Goal: Information Seeking & Learning: Learn about a topic

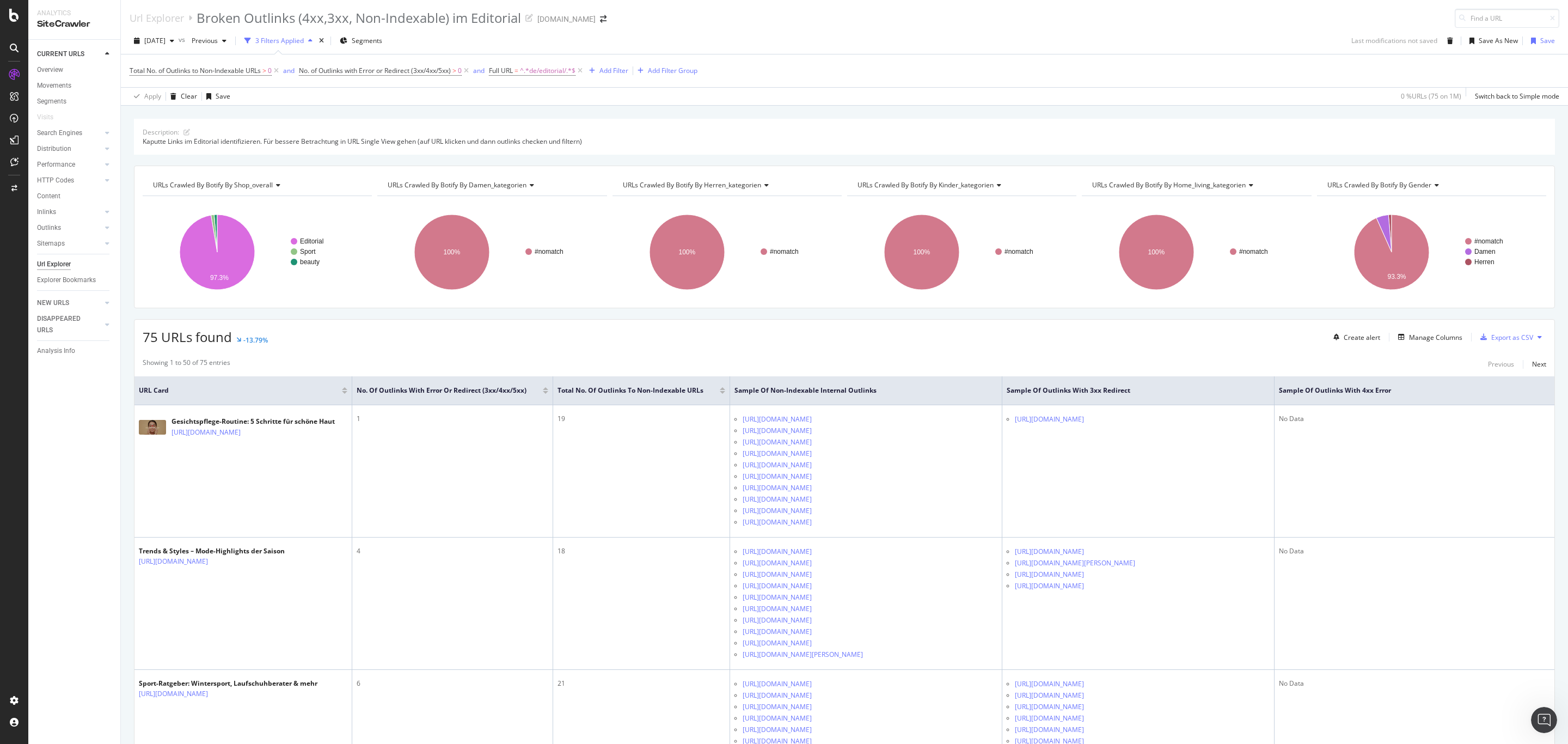
scroll to position [3254, 0]
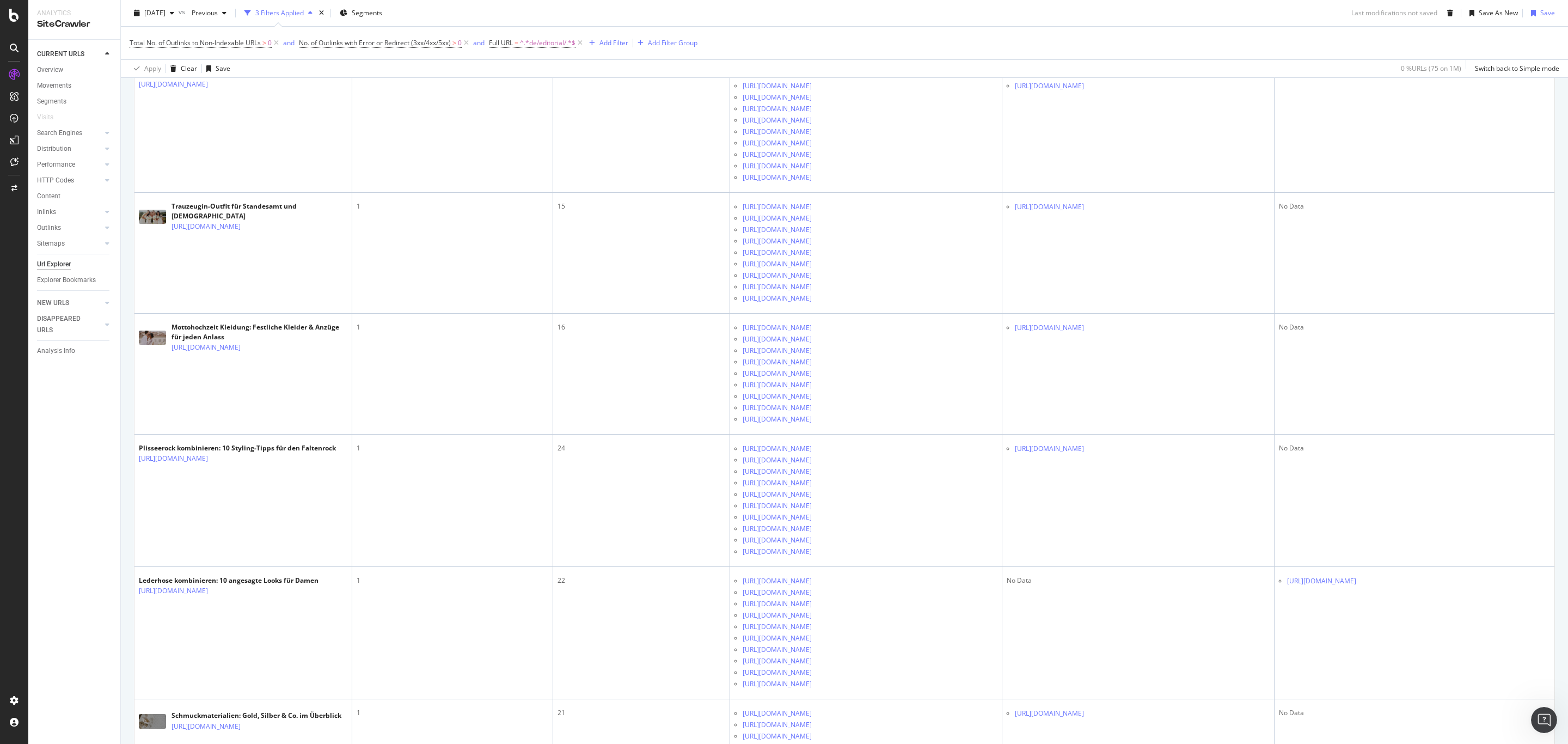
scroll to position [3500, 0]
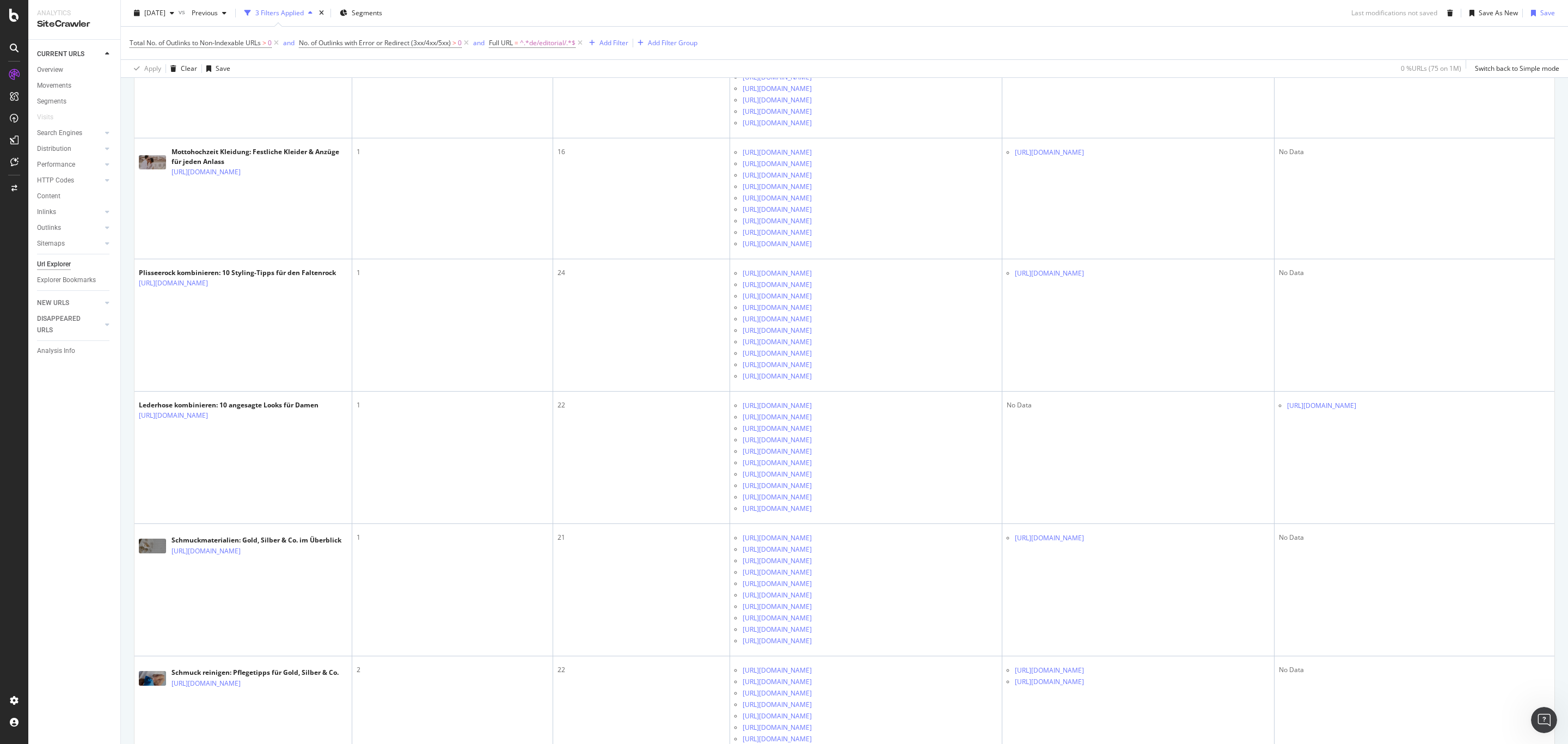
scroll to position [3663, 0]
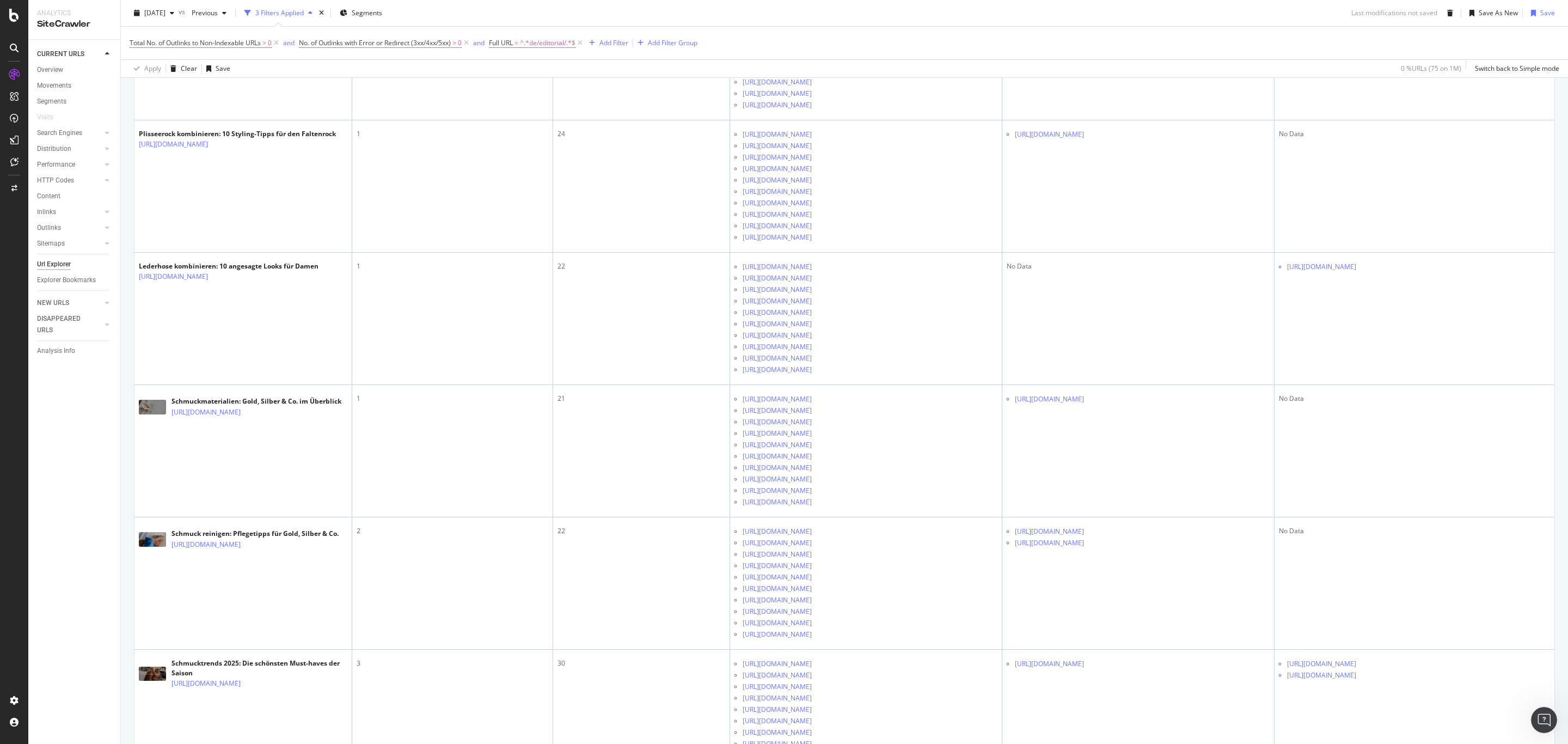
scroll to position [3826, 0]
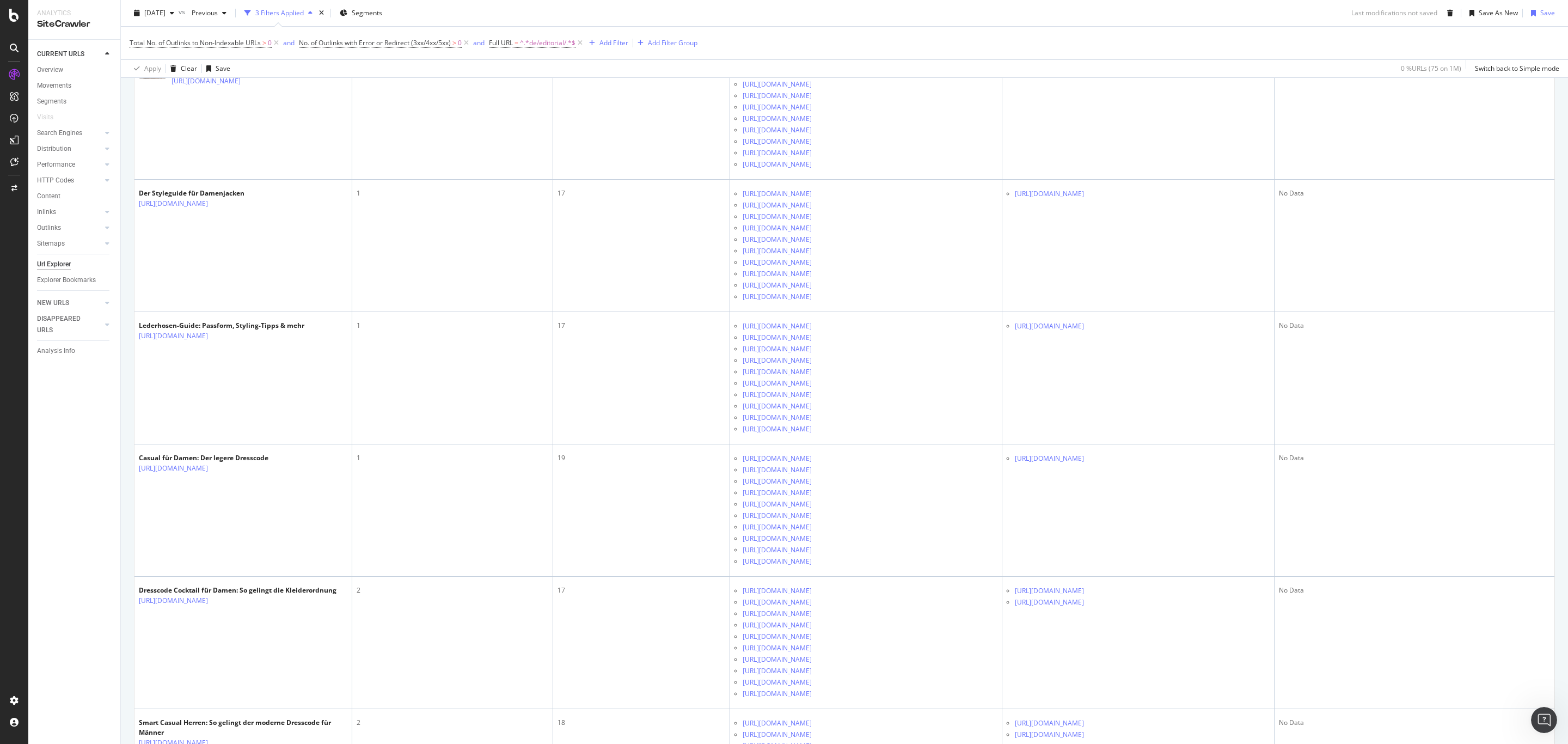
scroll to position [4398, 0]
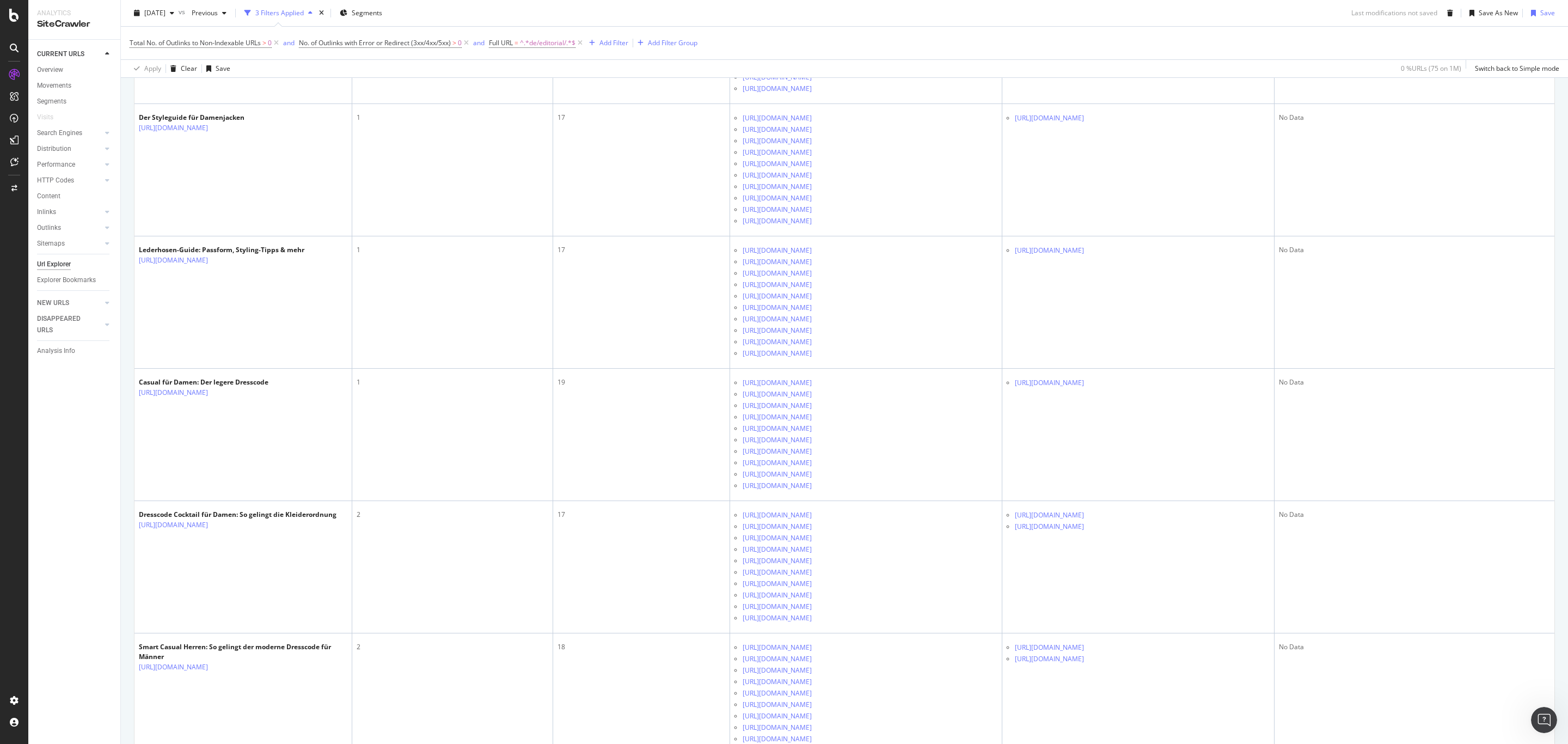
scroll to position [4561, 0]
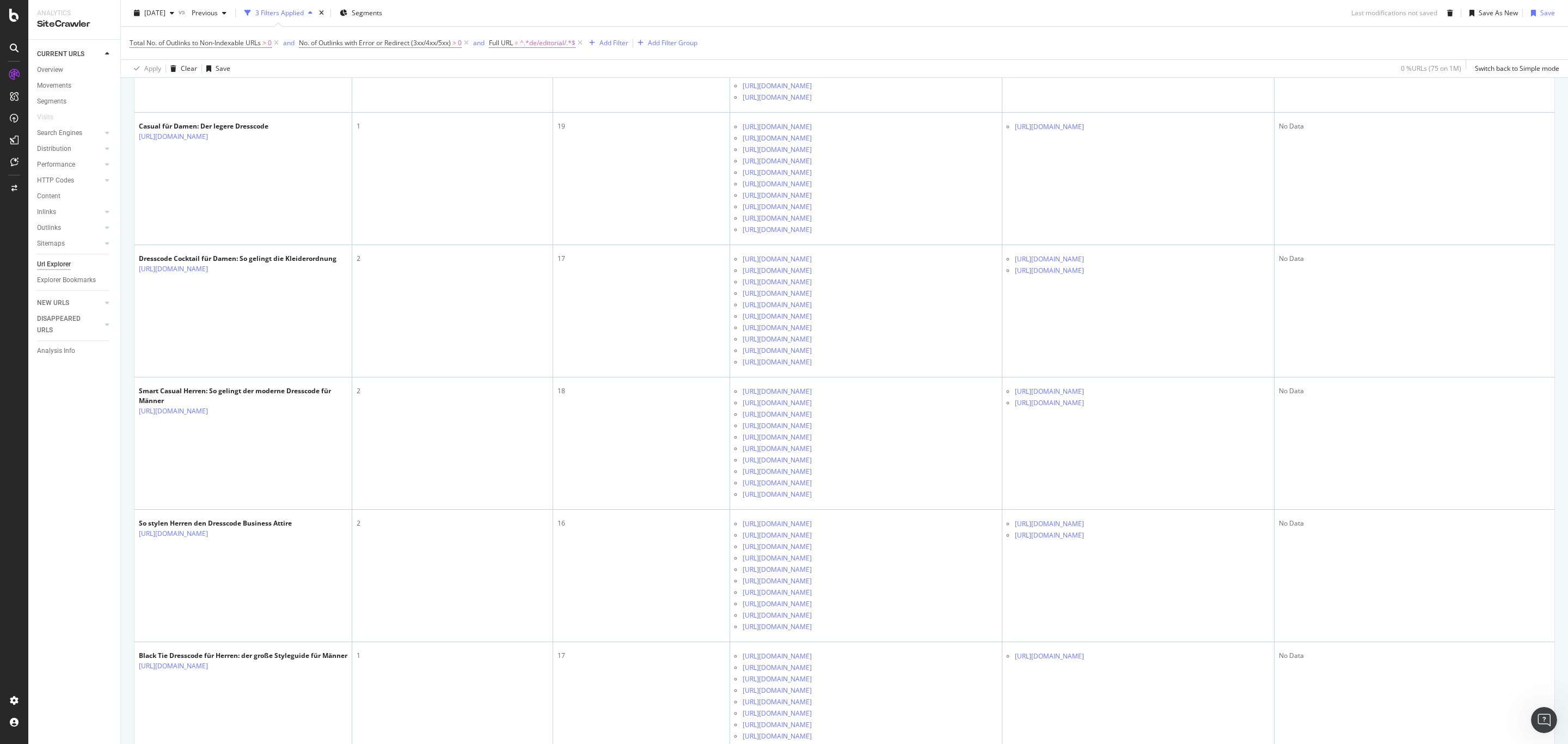
scroll to position [4724, 0]
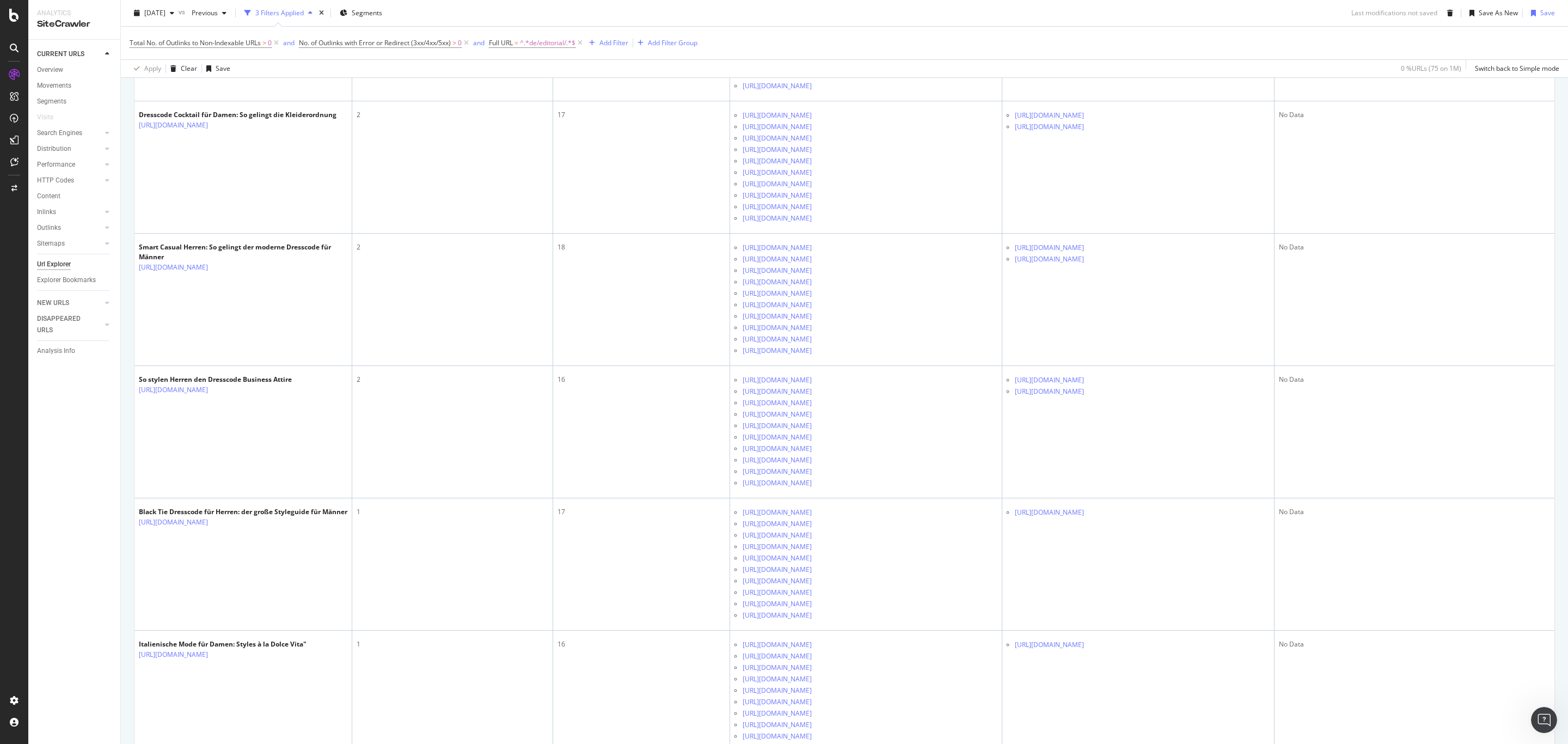
scroll to position [4888, 0]
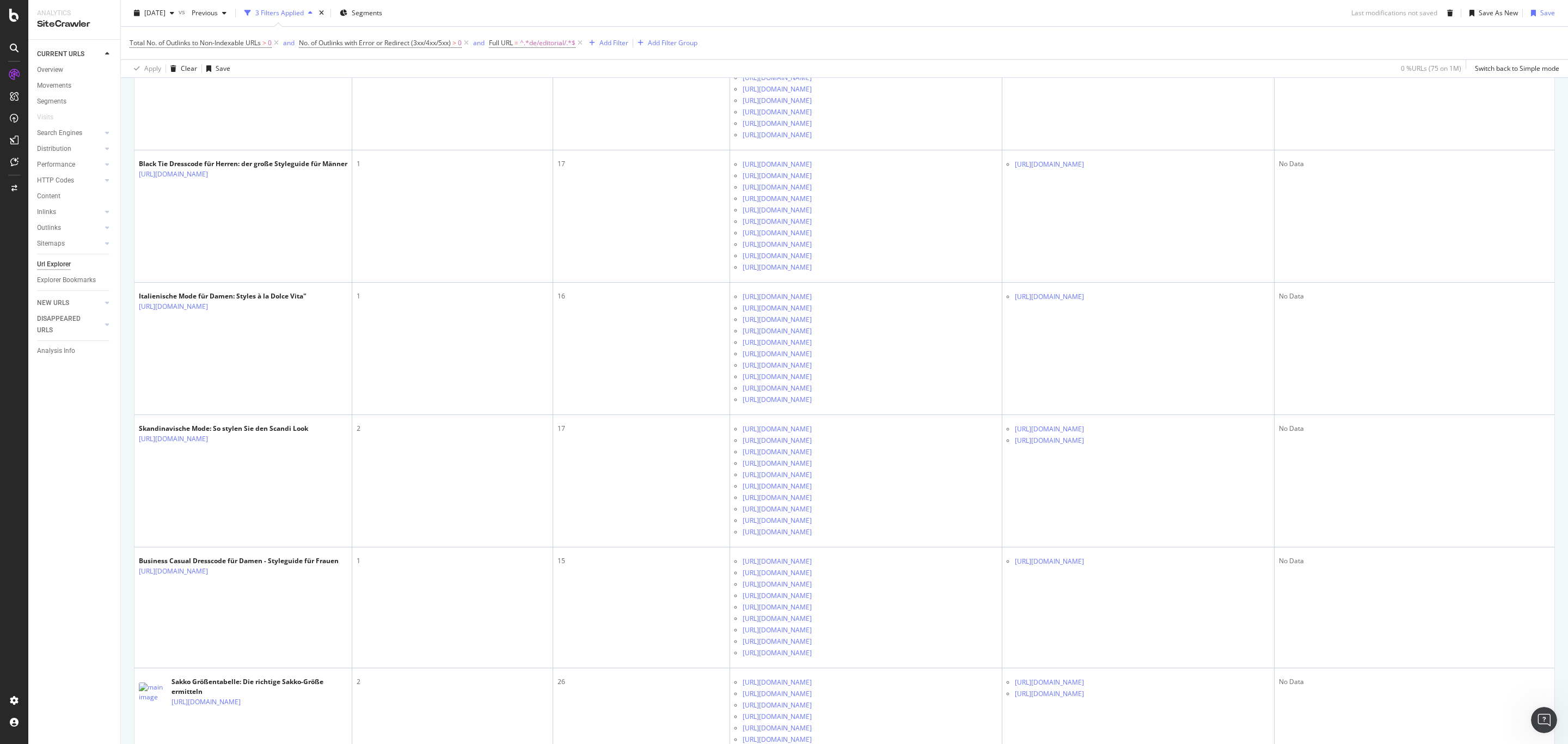
scroll to position [5133, 0]
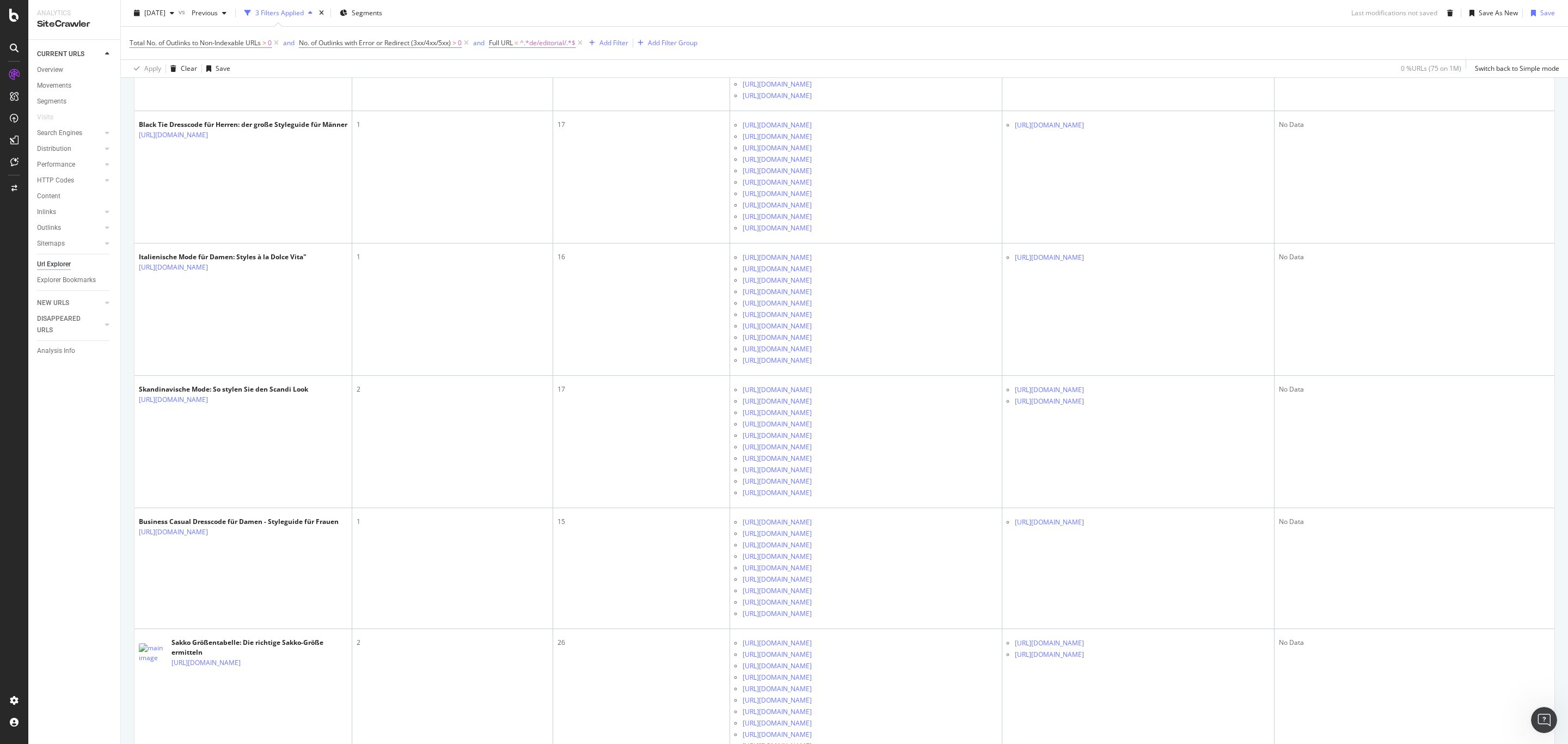
scroll to position [5297, 0]
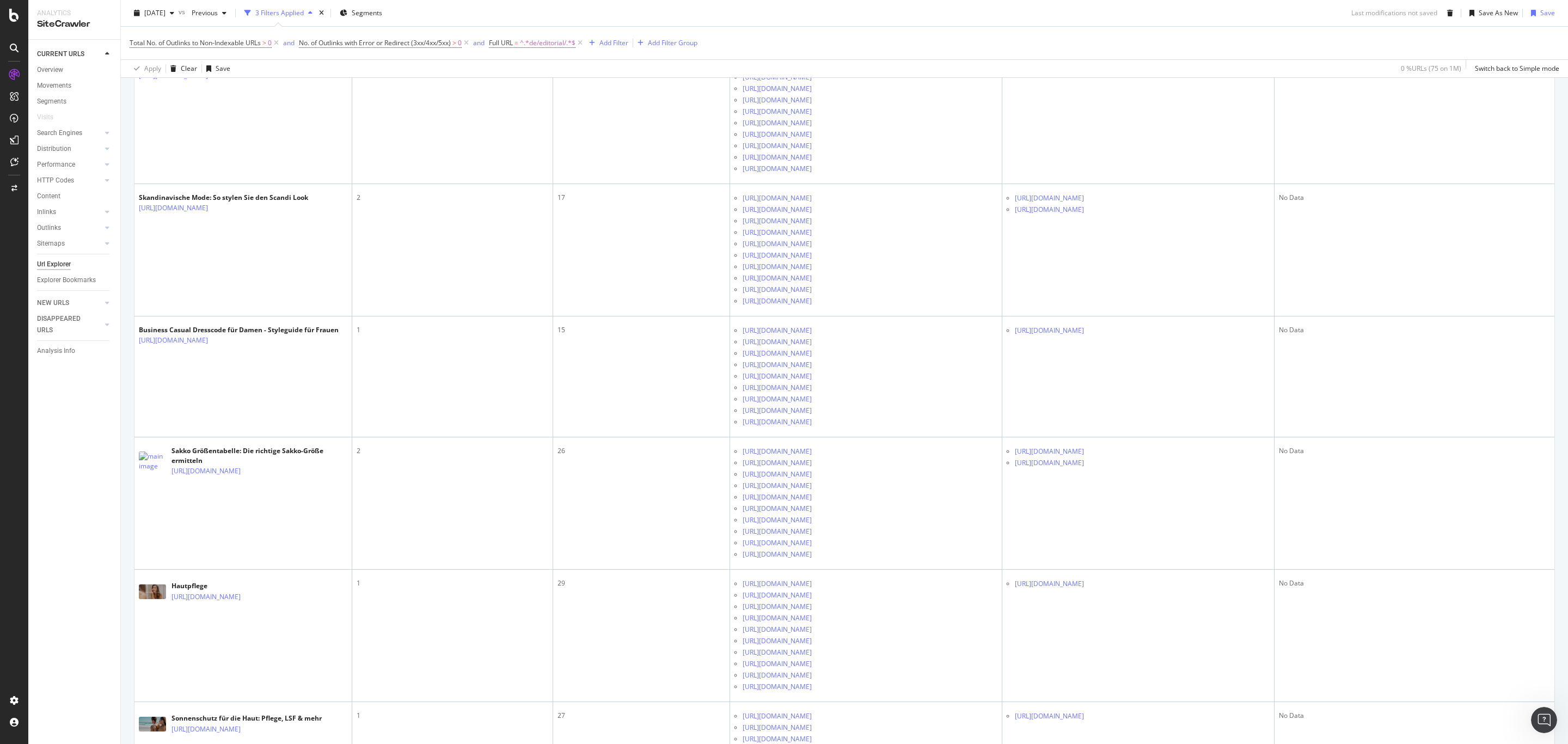
scroll to position [5460, 0]
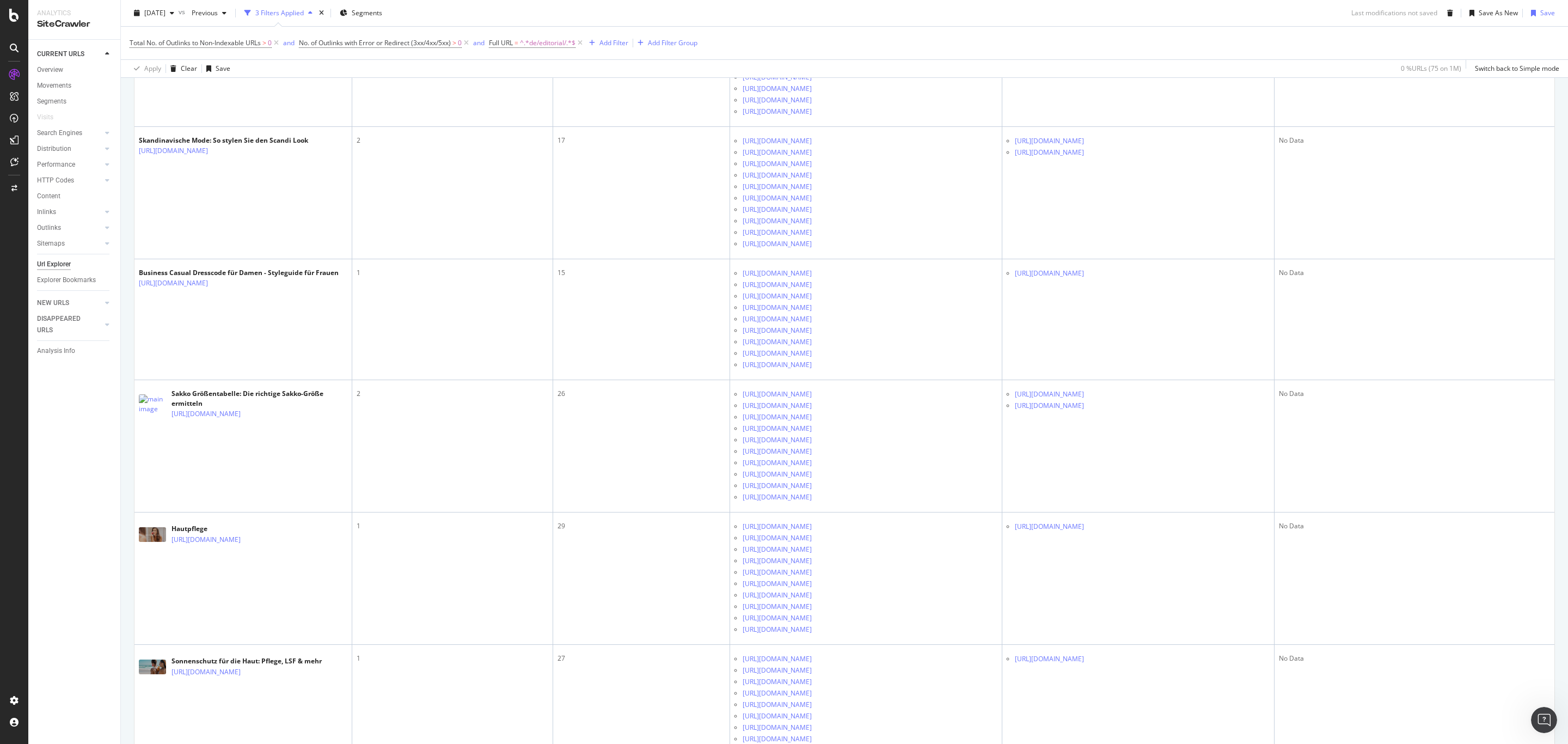
scroll to position [5541, 0]
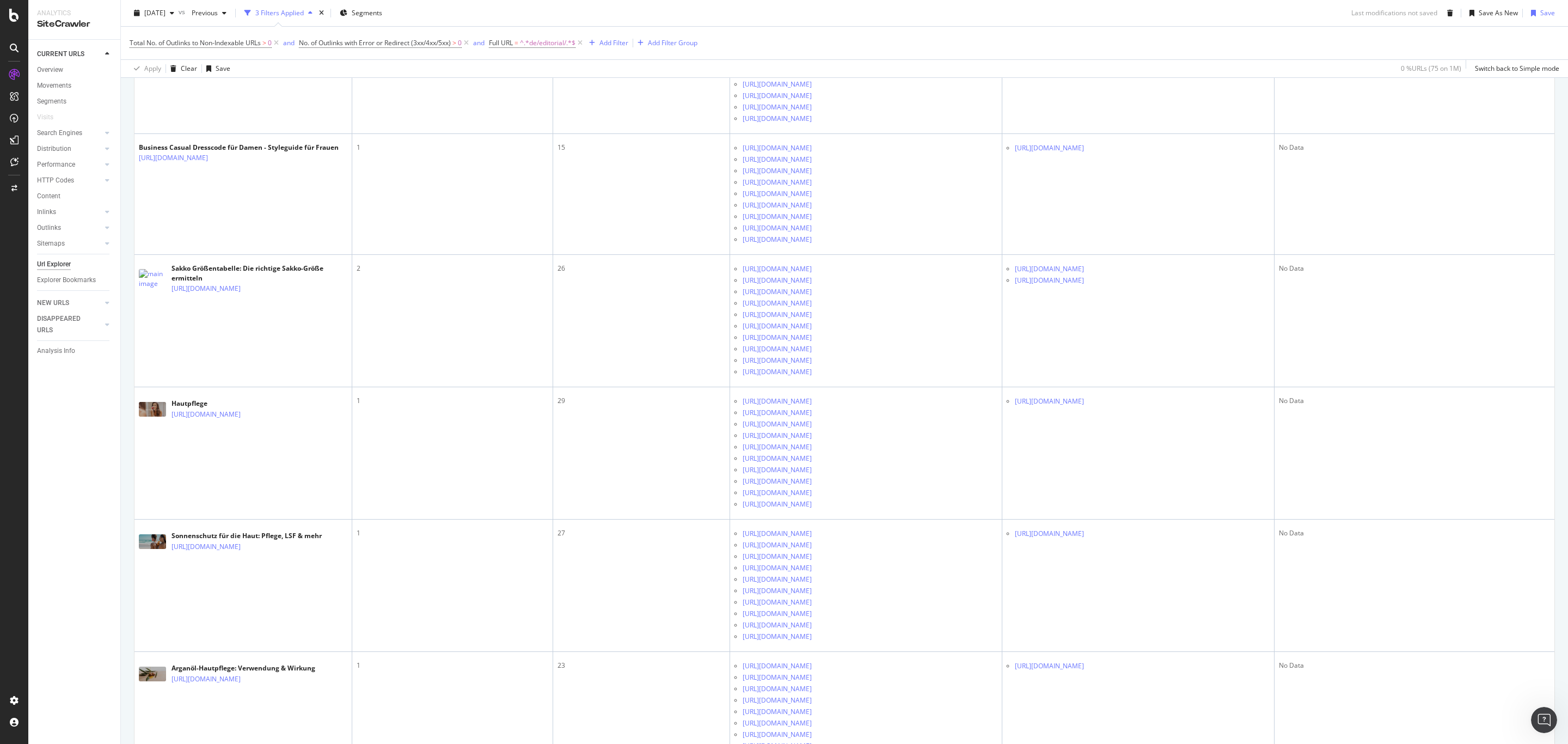
scroll to position [5705, 0]
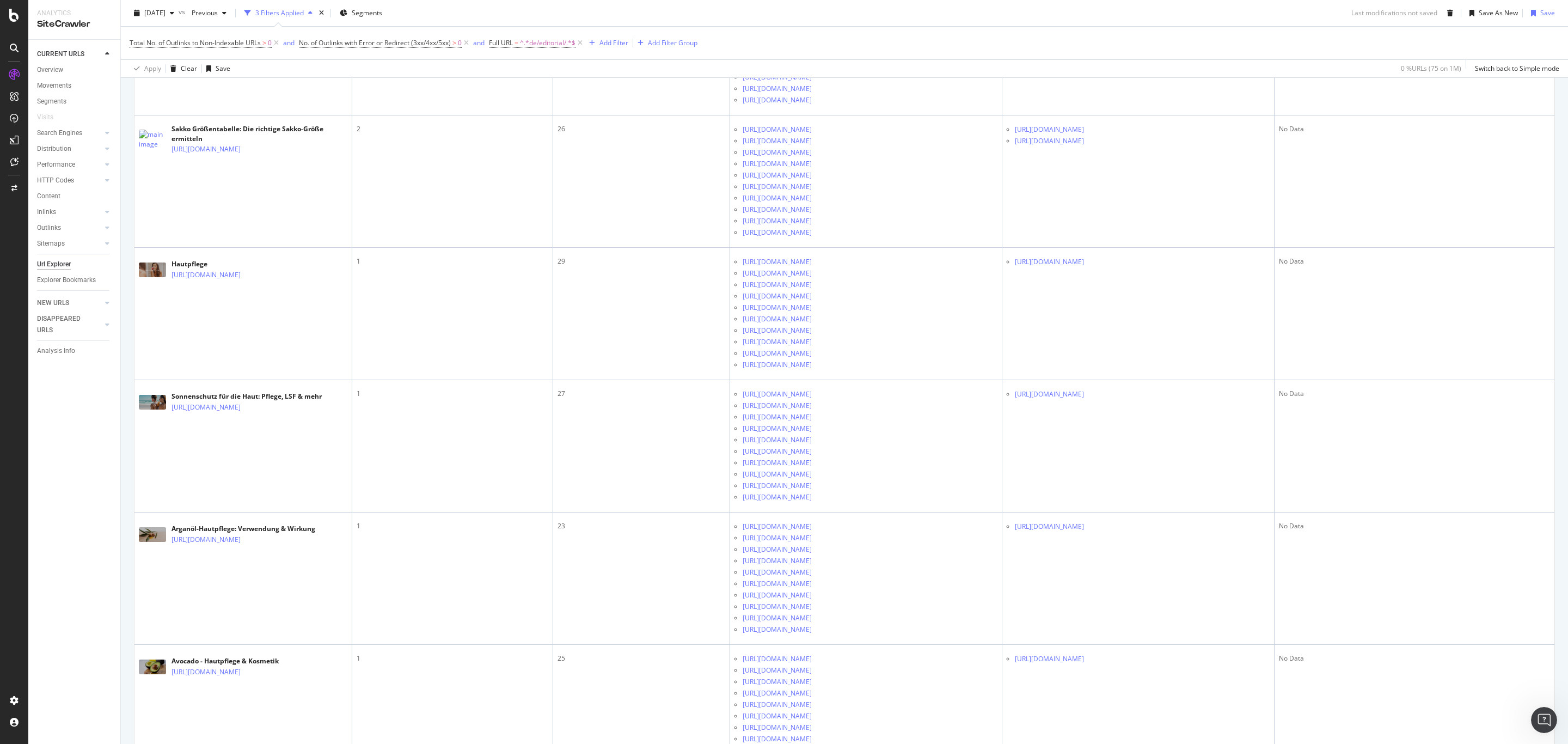
scroll to position [5868, 0]
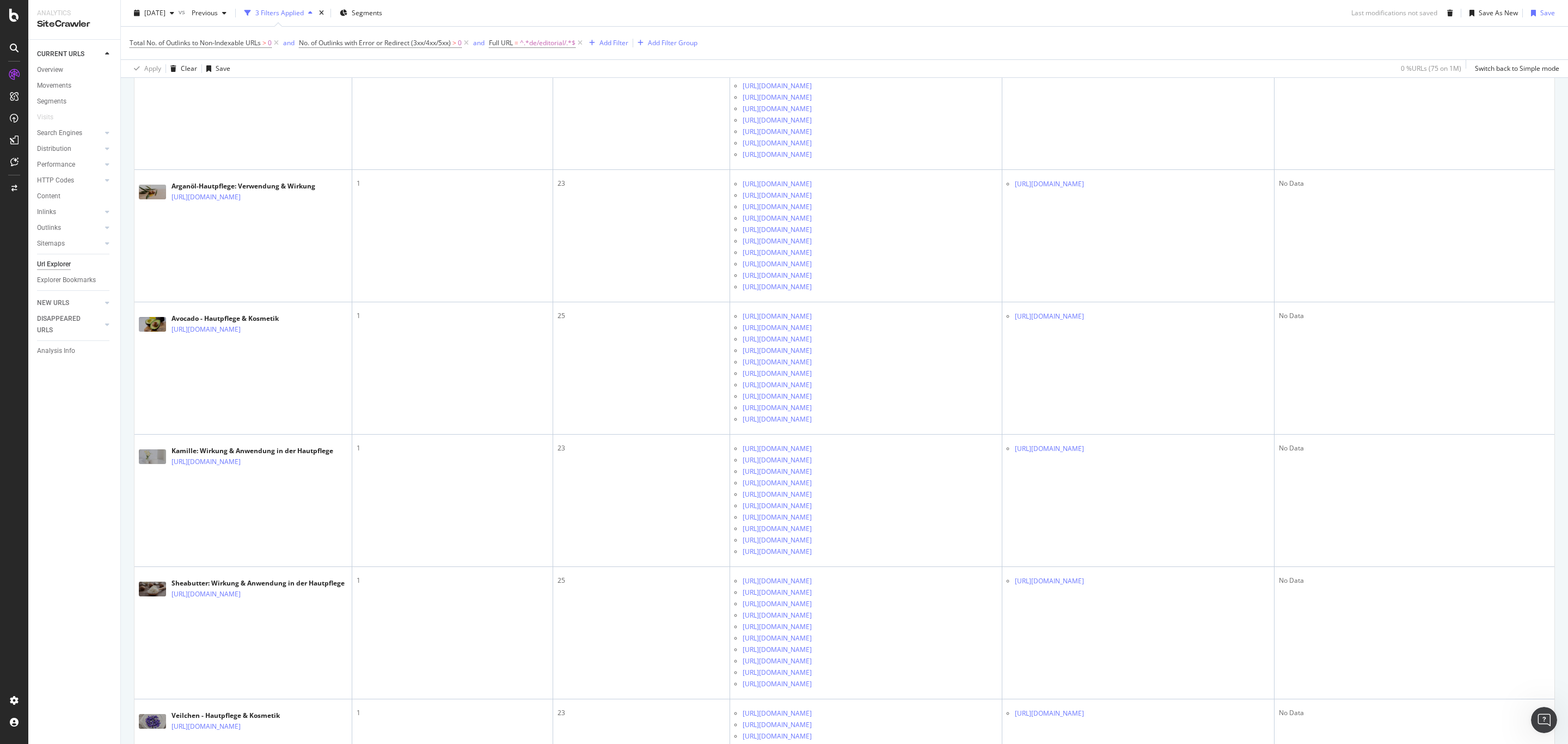
scroll to position [6113, 0]
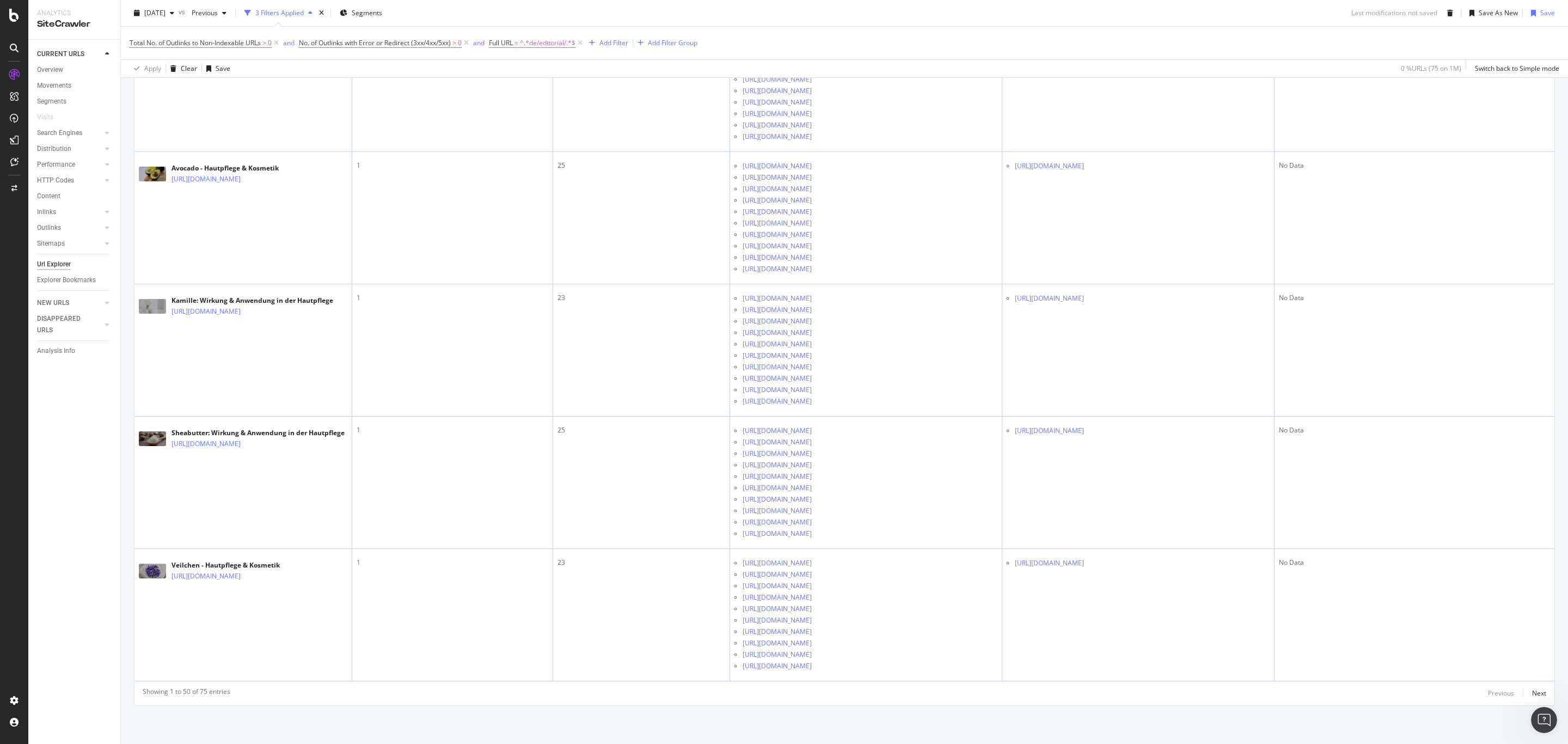
scroll to position [6358, 0]
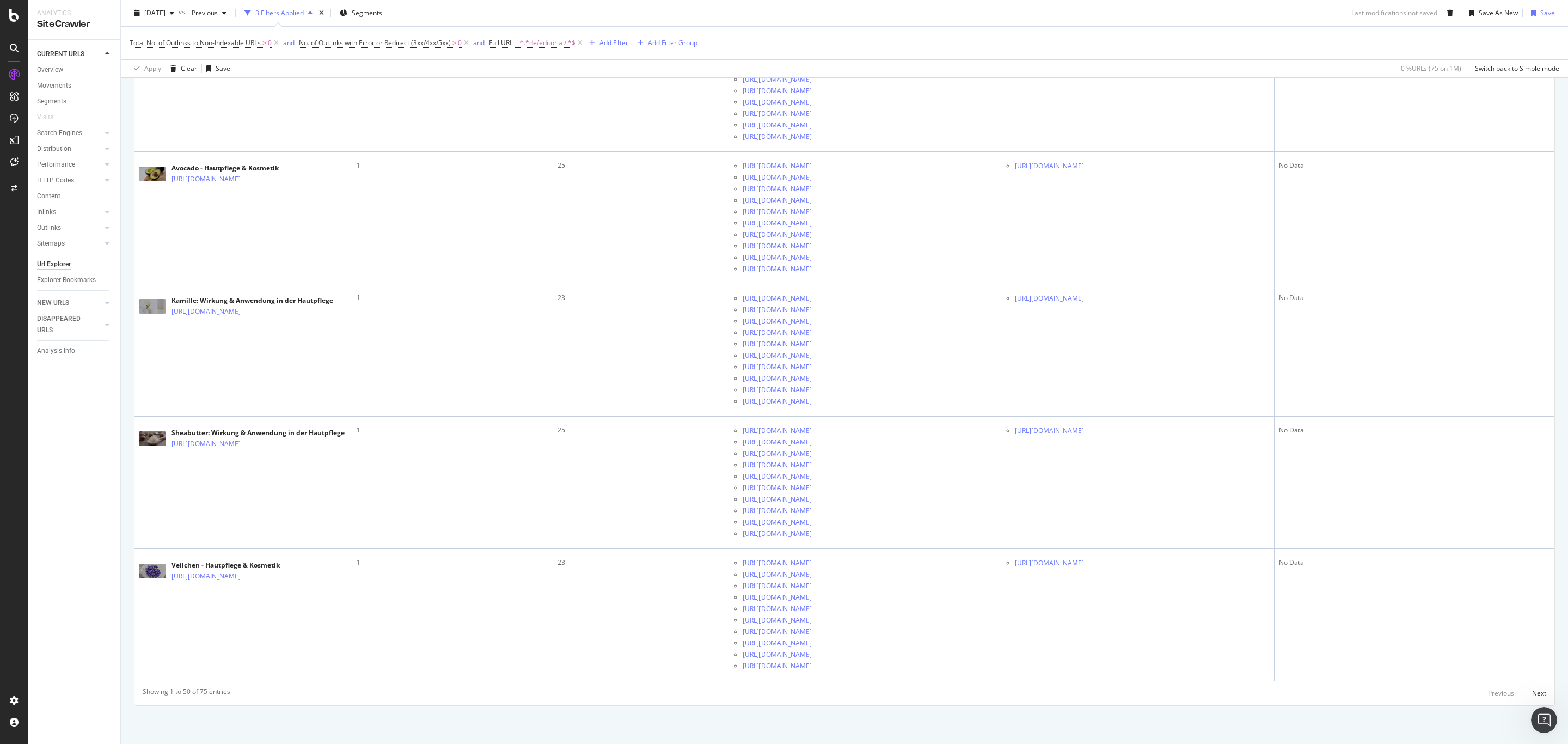
scroll to position [7420, 0]
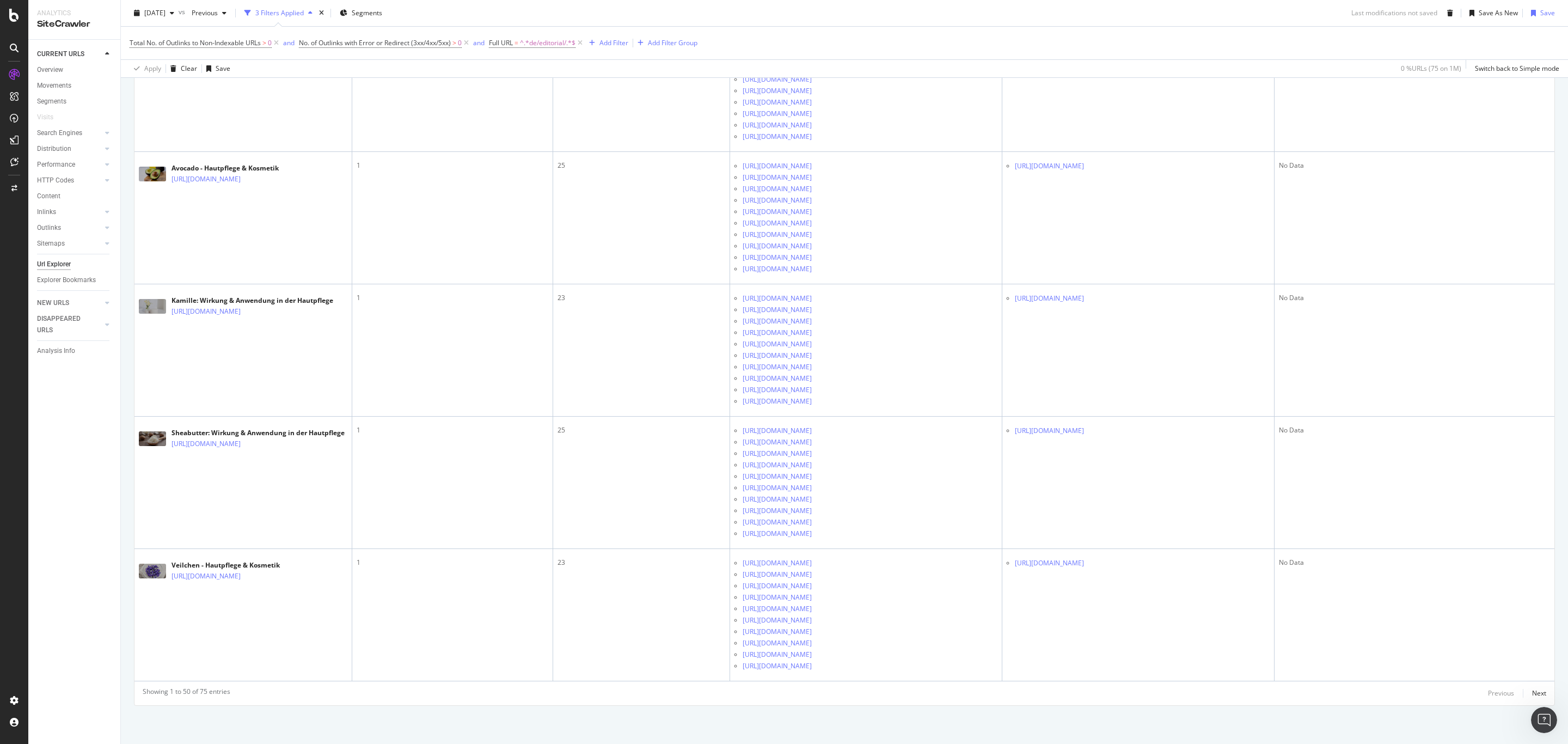
scroll to position [7665, 0]
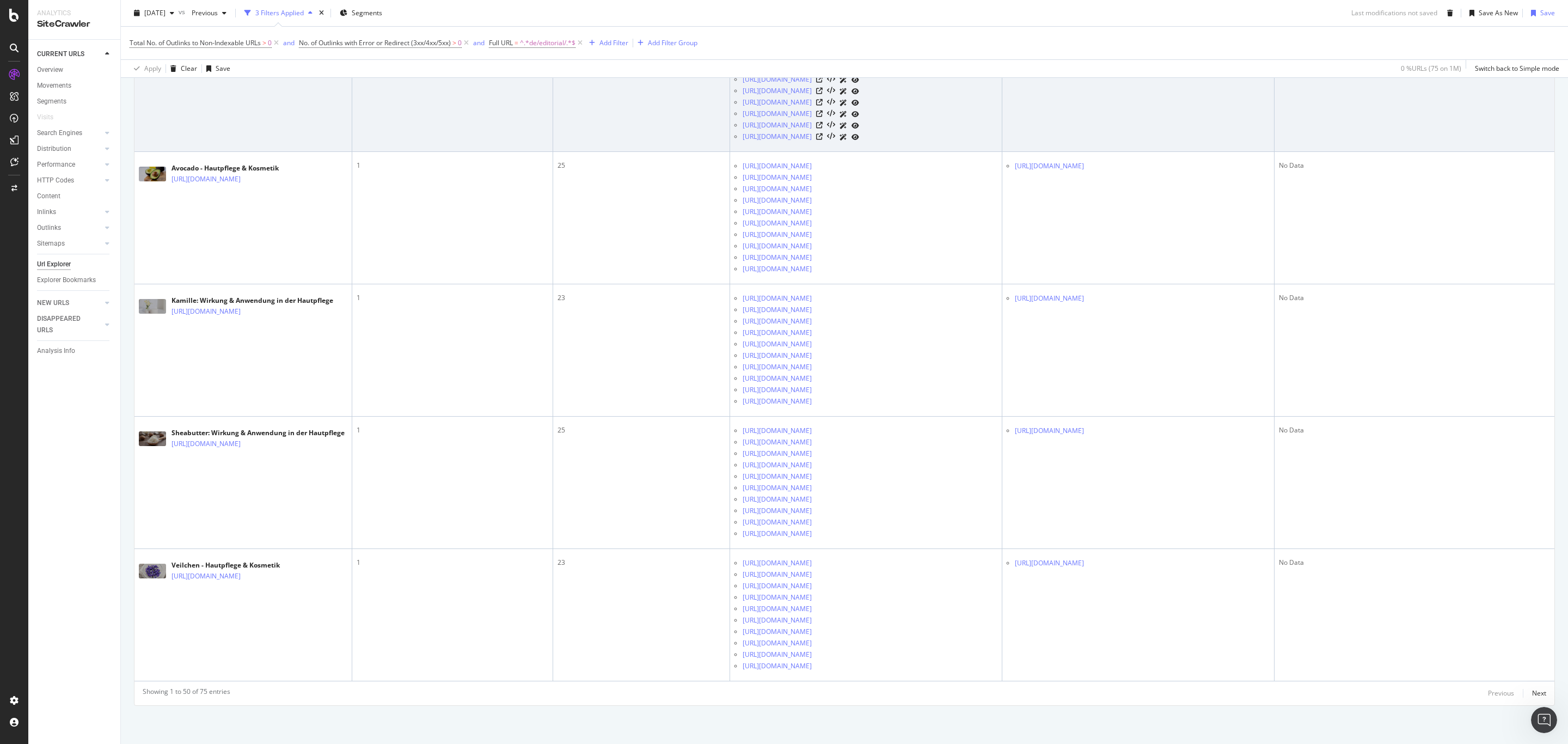
click at [1095, 37] on icon at bounding box center [1091, 34] width 7 height 7
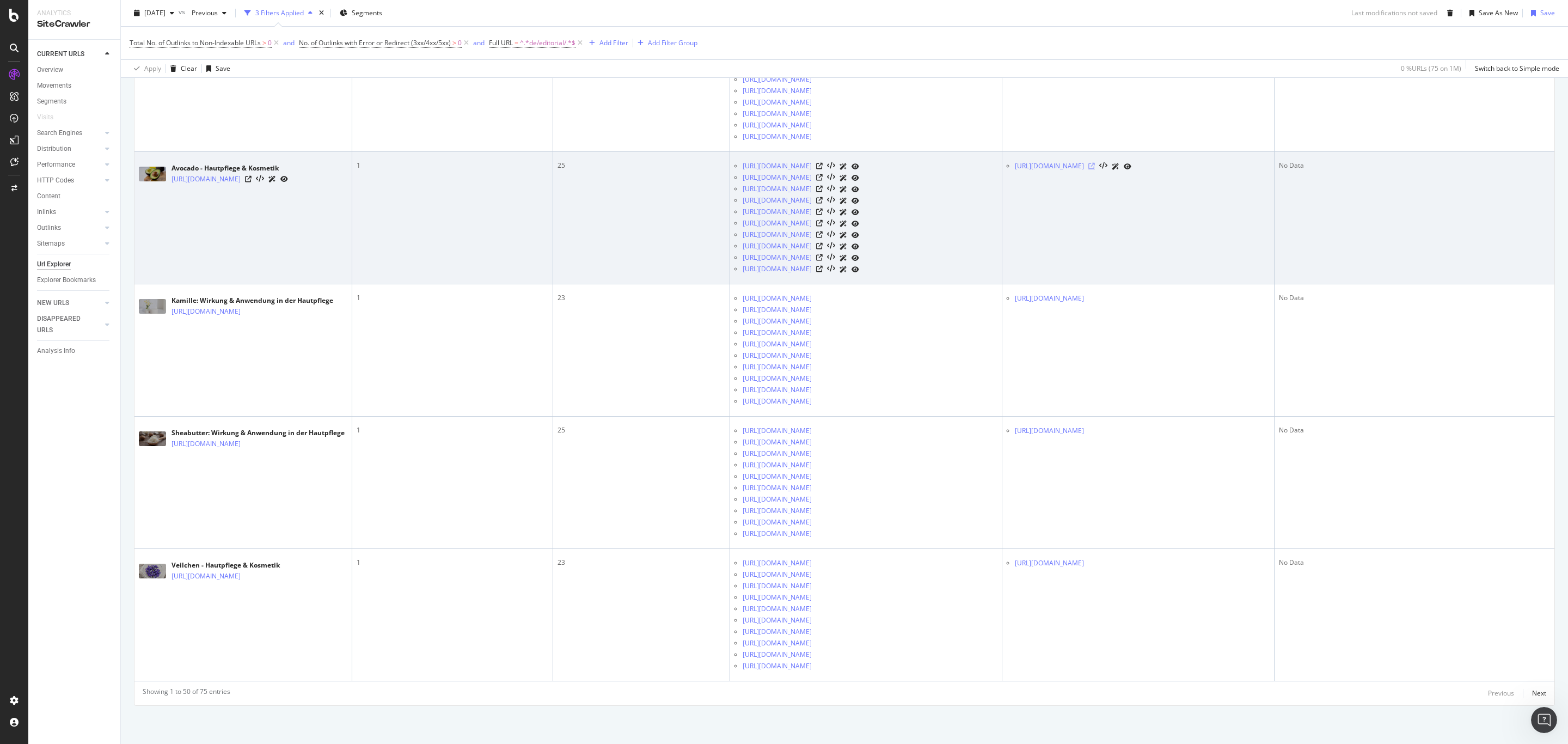
click at [1095, 163] on icon at bounding box center [1091, 166] width 7 height 7
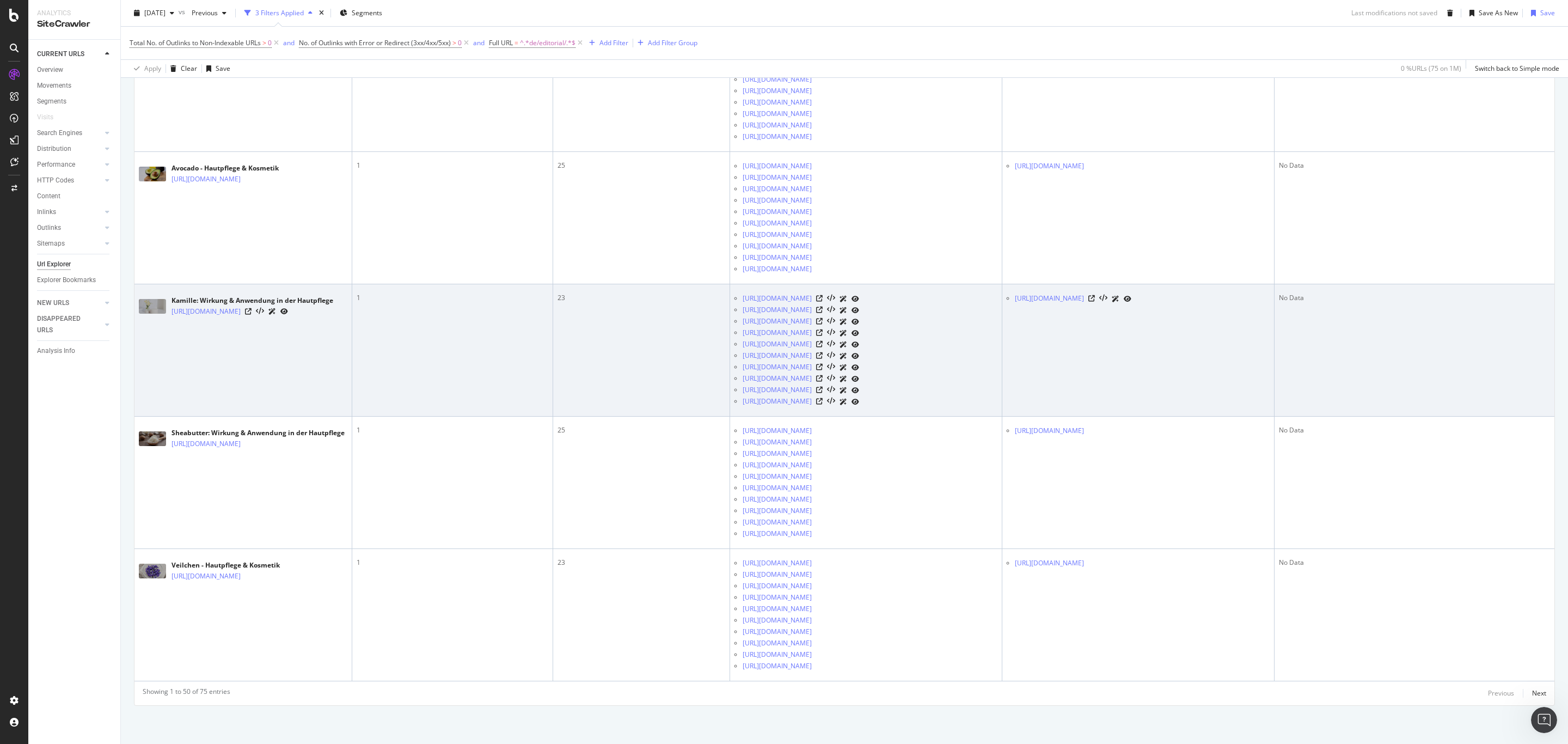
scroll to position [8469, 0]
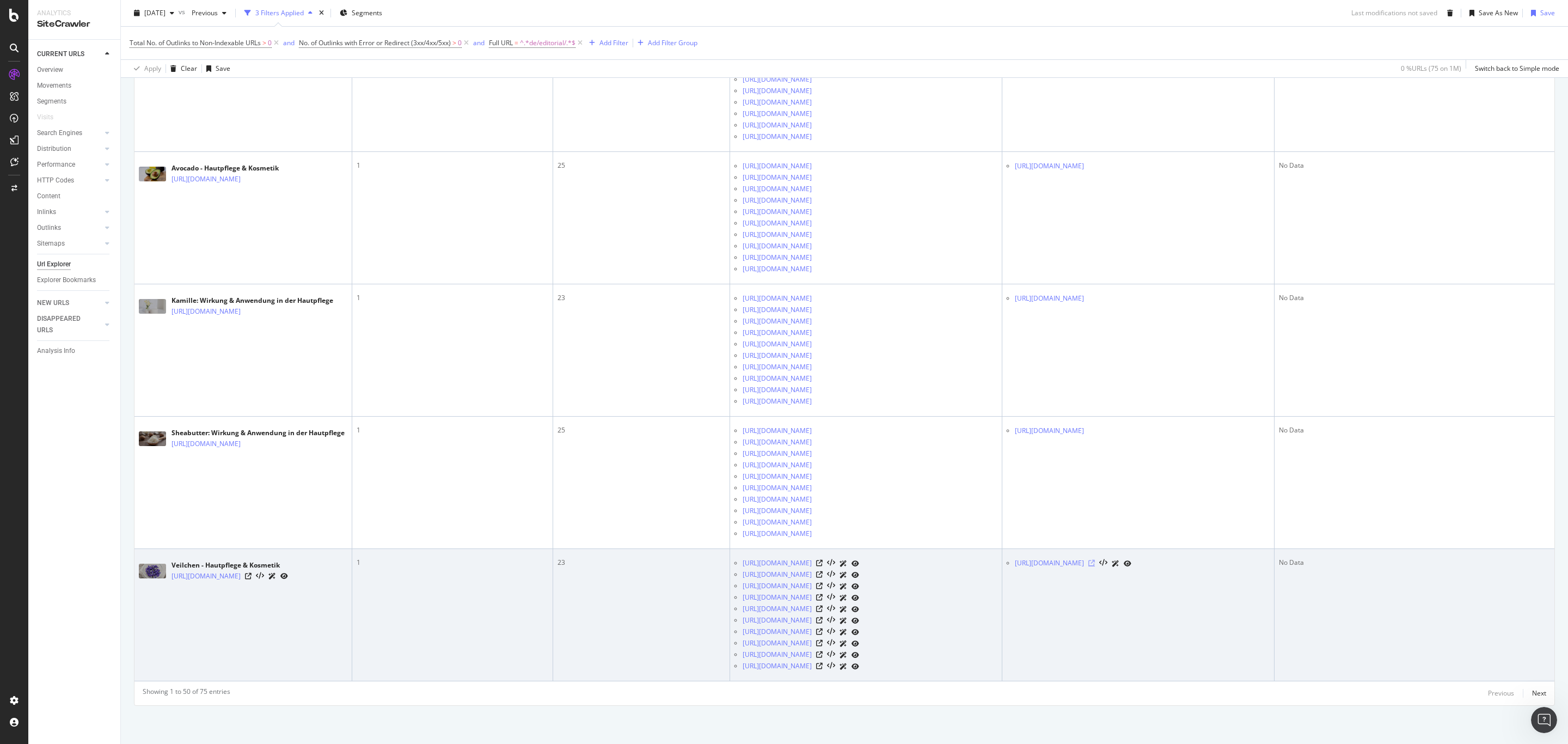
click at [1095, 560] on icon at bounding box center [1091, 563] width 7 height 7
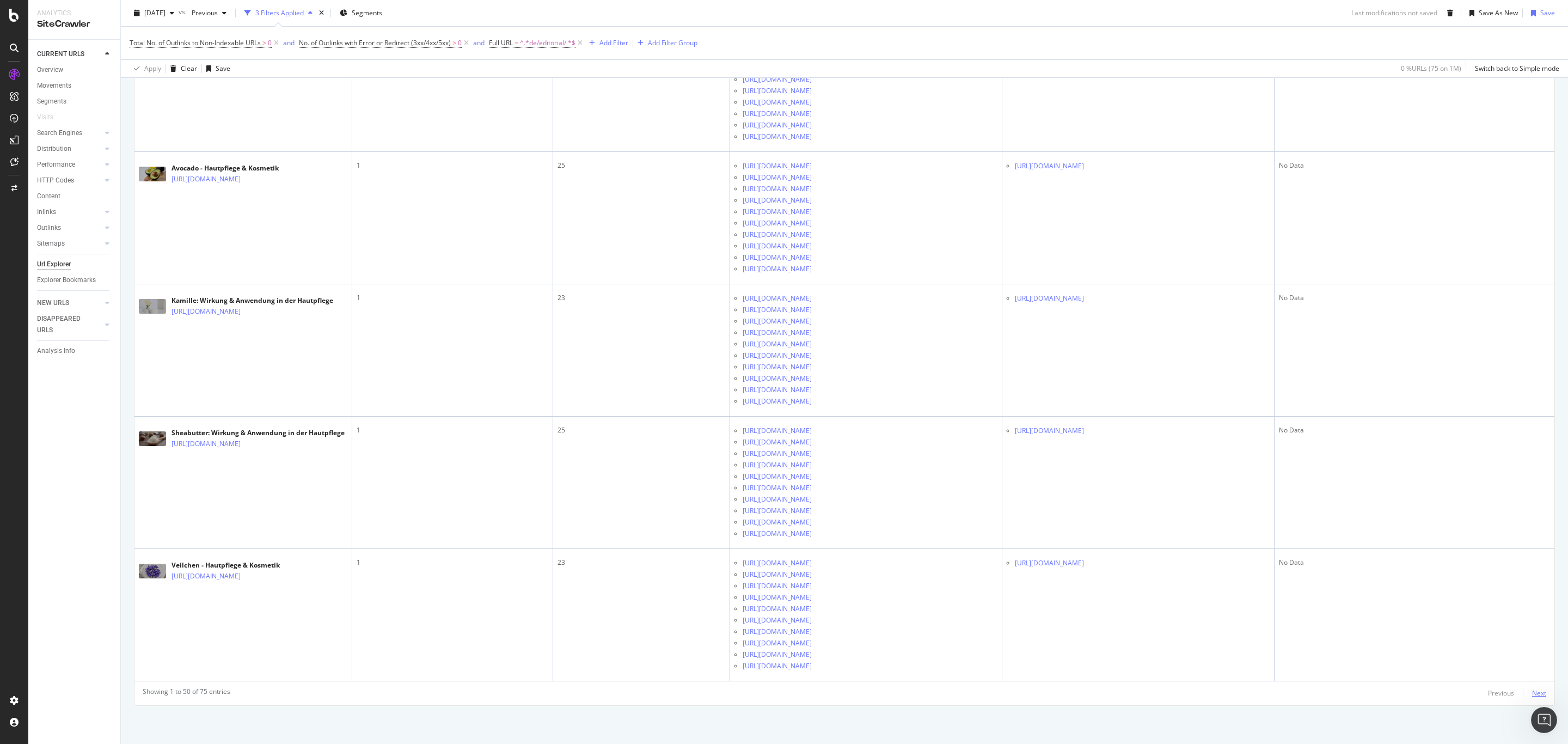
click at [1532, 695] on div "Next" at bounding box center [1539, 693] width 14 height 9
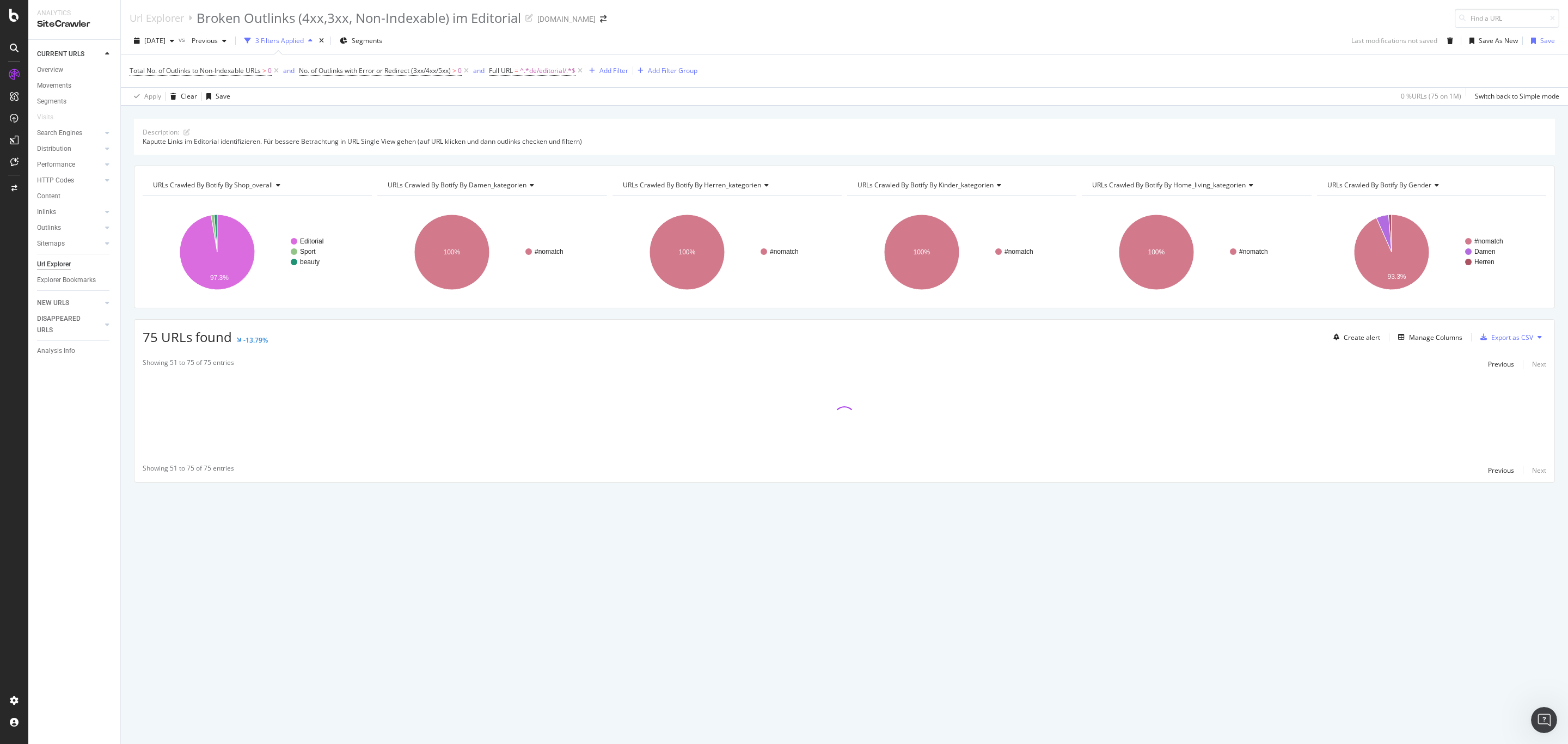
scroll to position [0, 0]
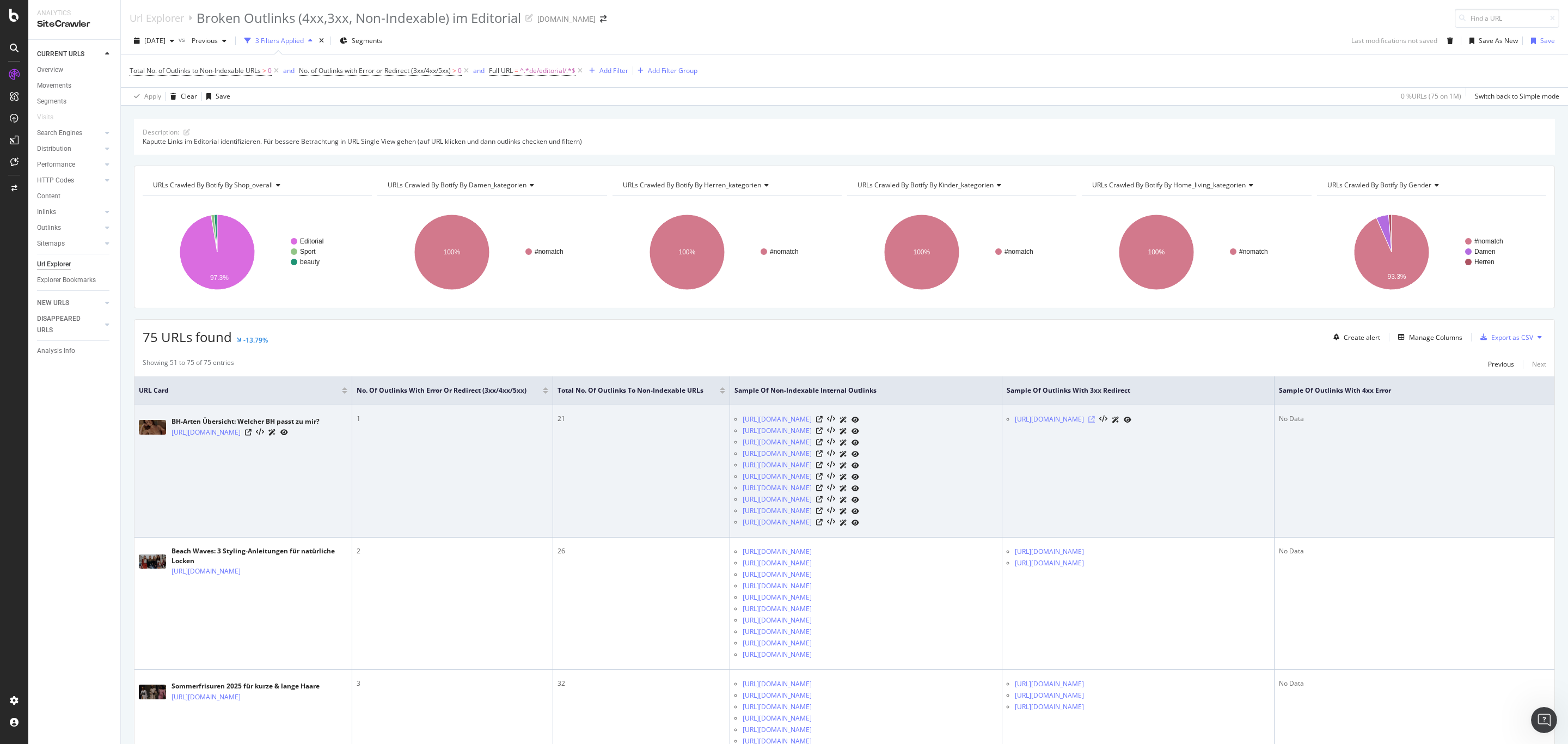
click at [1095, 421] on icon at bounding box center [1091, 419] width 7 height 7
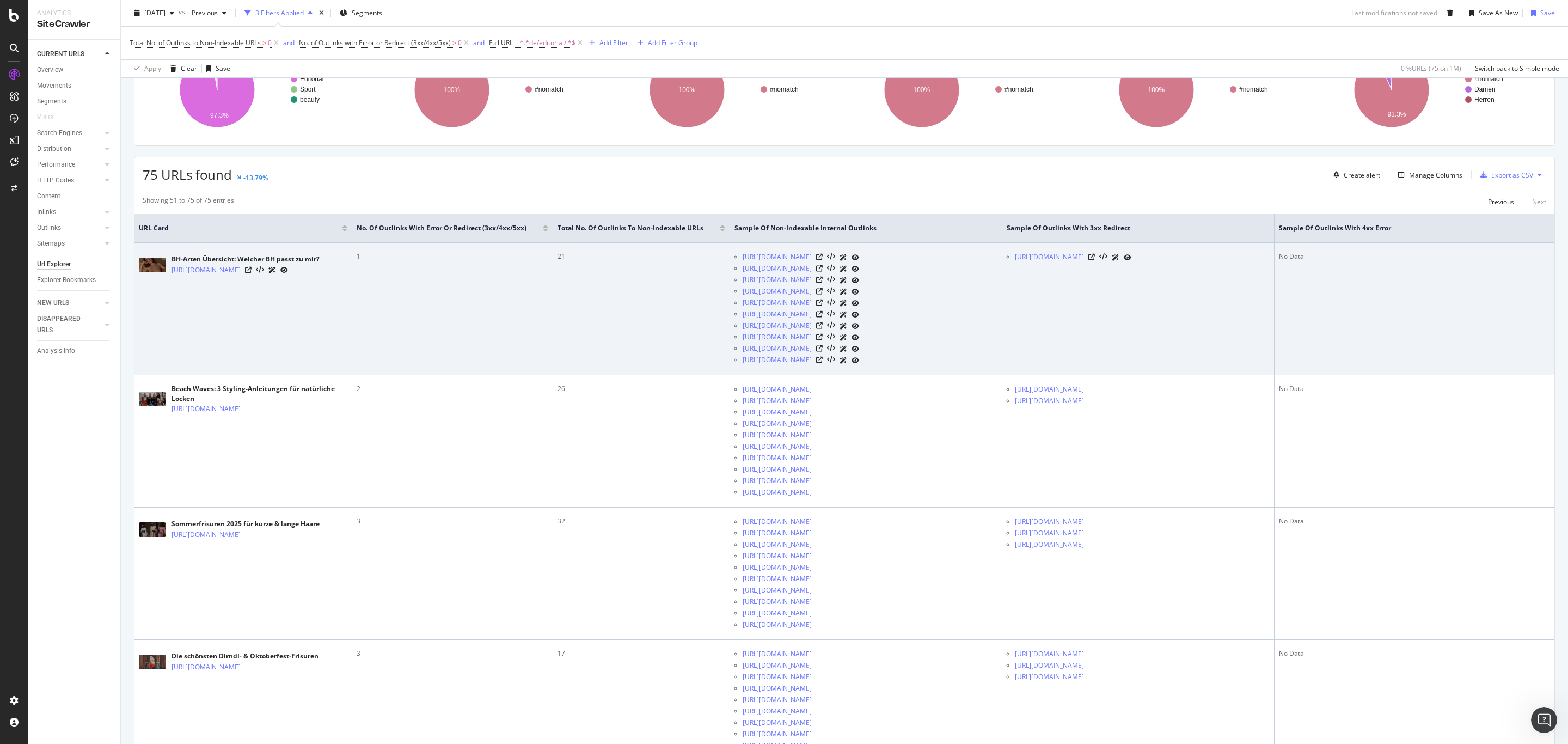
scroll to position [164, 0]
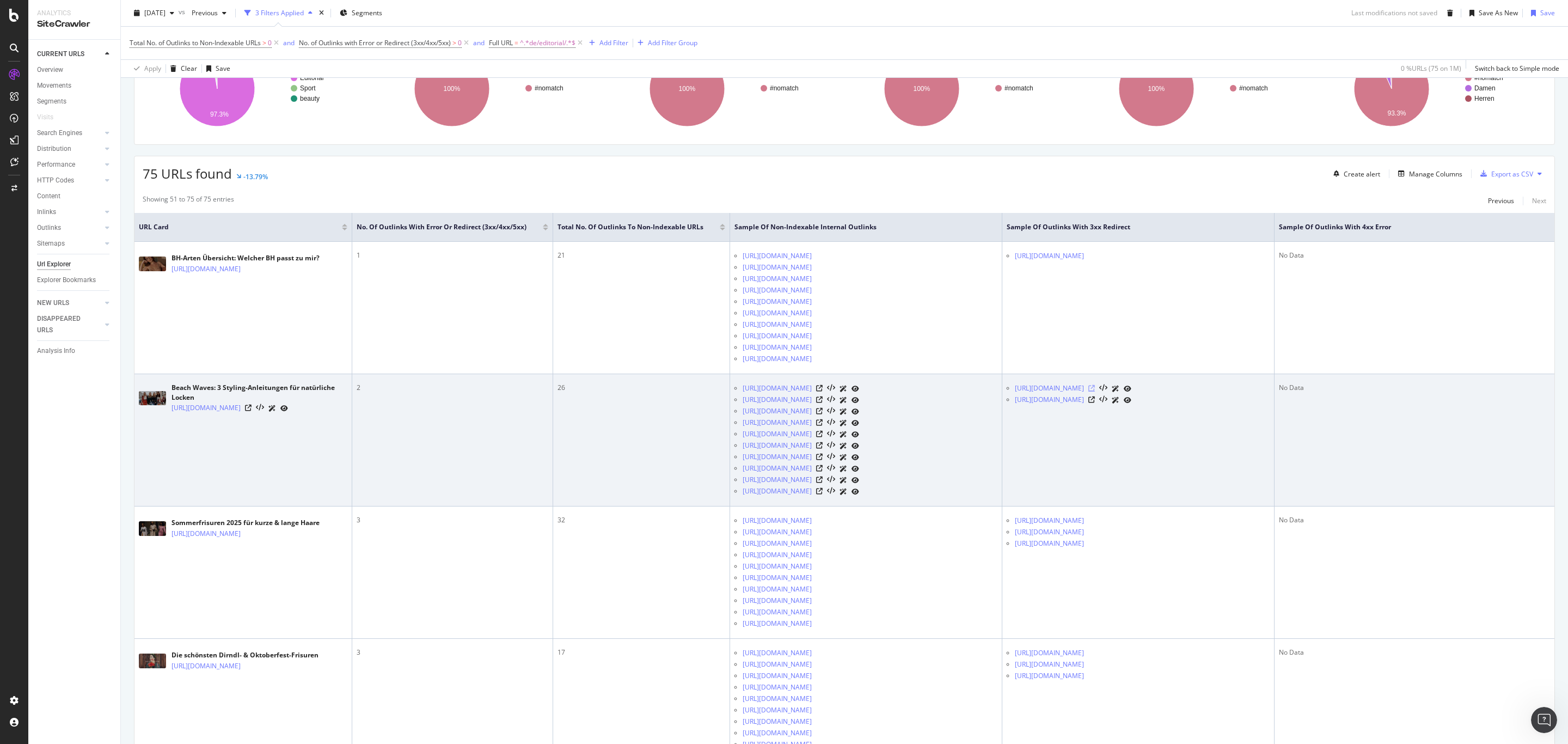
click at [1095, 392] on icon at bounding box center [1091, 388] width 7 height 7
click at [1095, 403] on icon at bounding box center [1091, 400] width 7 height 7
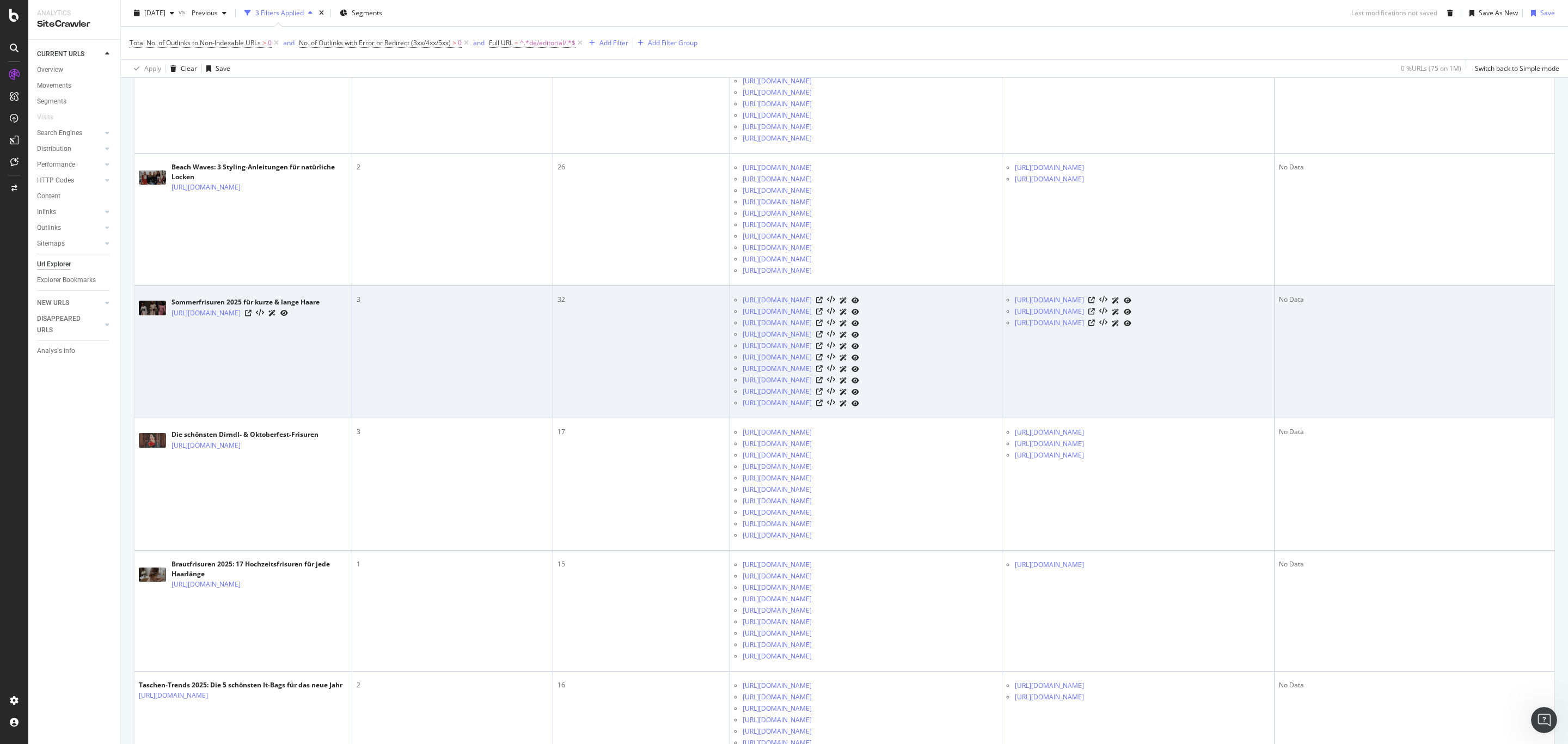
scroll to position [409, 0]
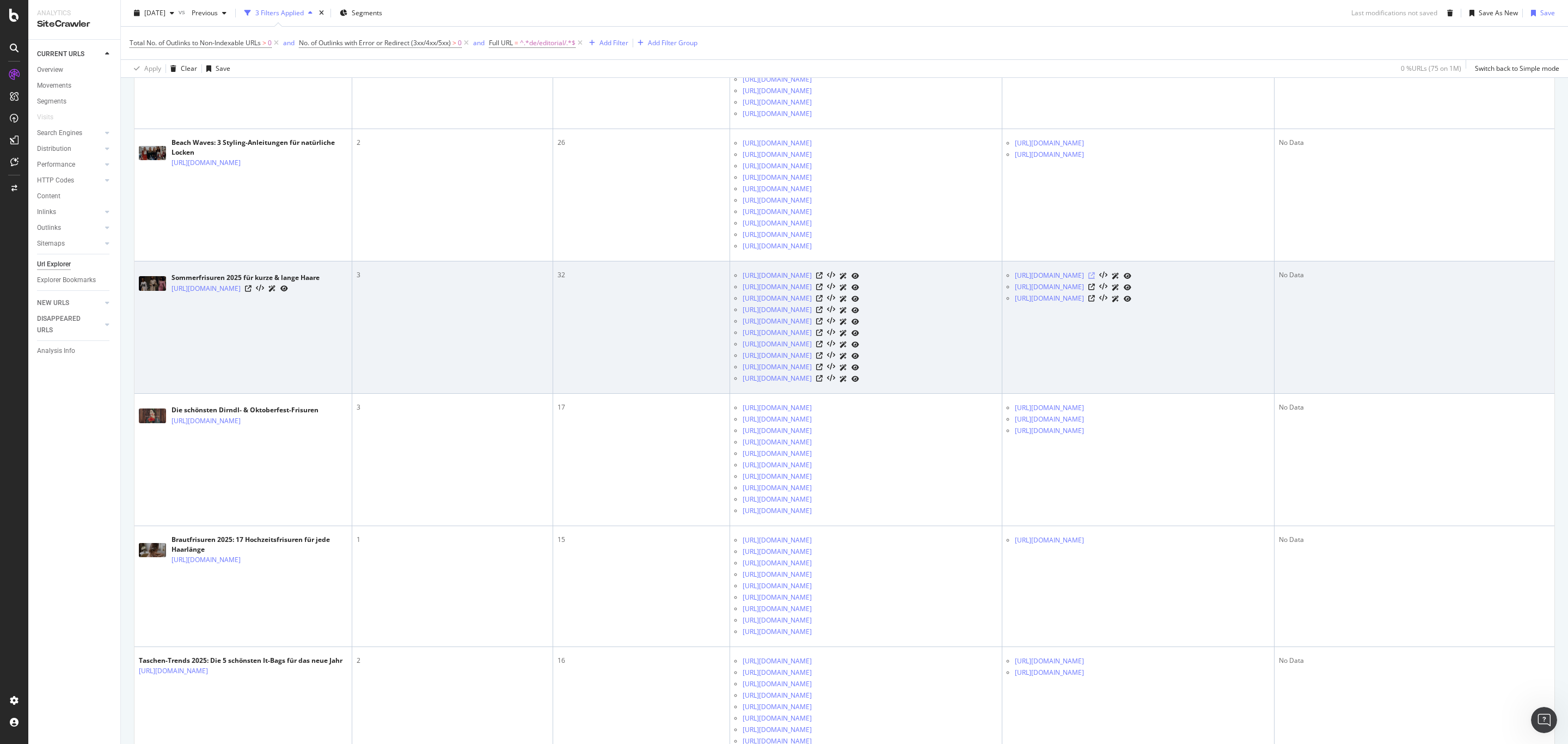
click at [1095, 279] on icon at bounding box center [1091, 276] width 7 height 7
click at [1095, 290] on icon at bounding box center [1091, 287] width 7 height 7
click at [1095, 302] on icon at bounding box center [1091, 298] width 7 height 7
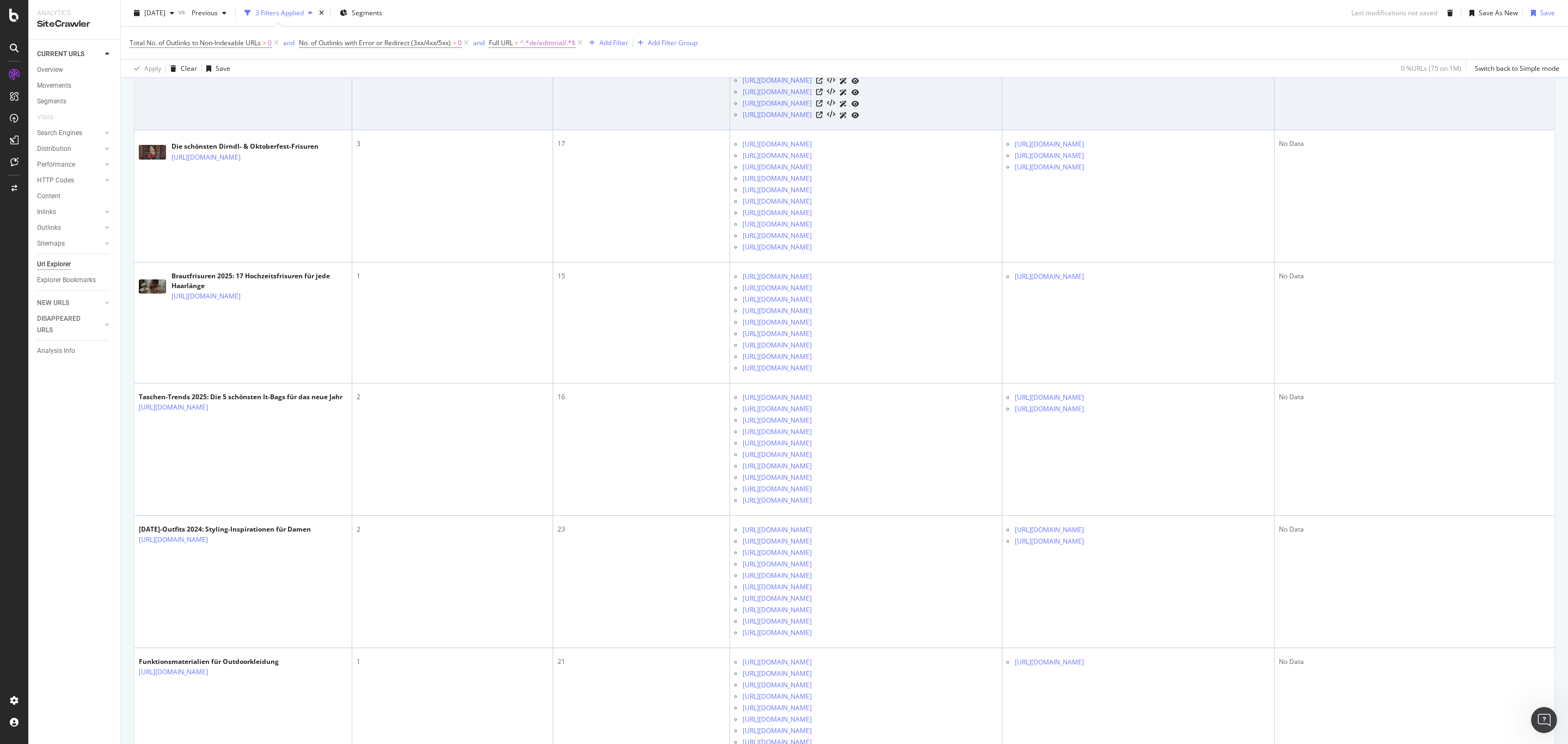
scroll to position [735, 0]
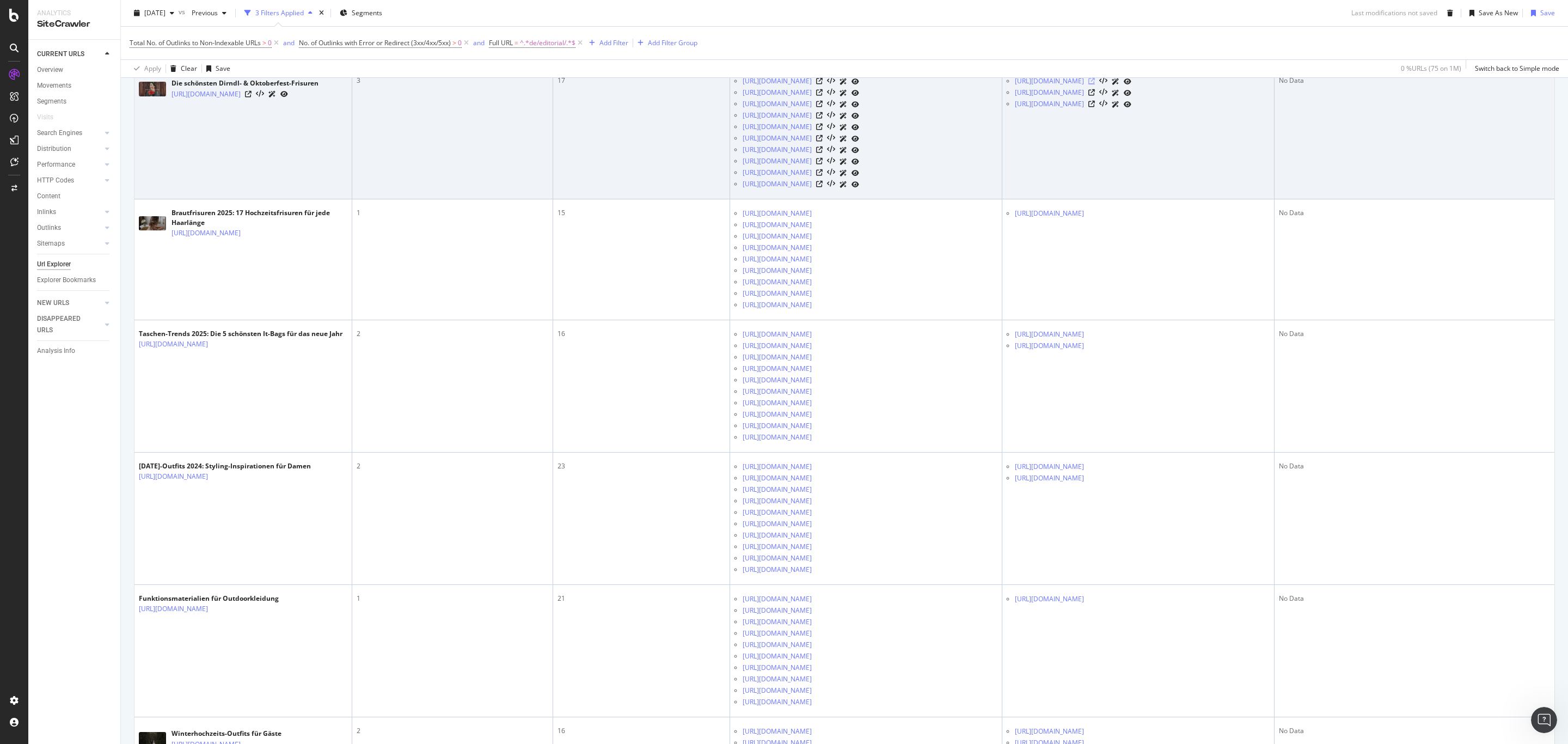
click at [1095, 85] on icon at bounding box center [1091, 81] width 7 height 7
click at [1095, 96] on icon at bounding box center [1091, 93] width 7 height 7
click at [1095, 108] on icon at bounding box center [1091, 104] width 7 height 7
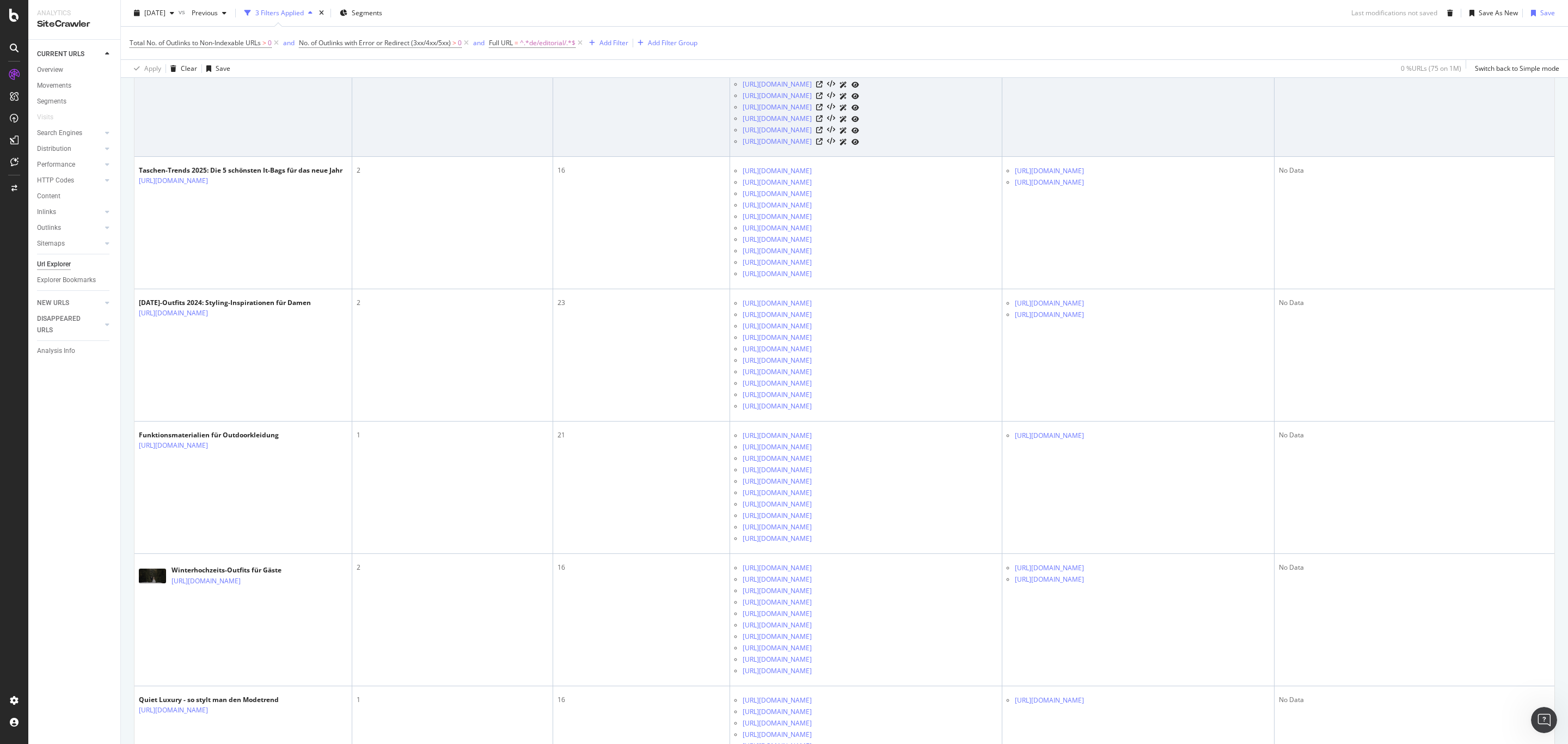
click at [1095, 53] on icon at bounding box center [1091, 50] width 7 height 7
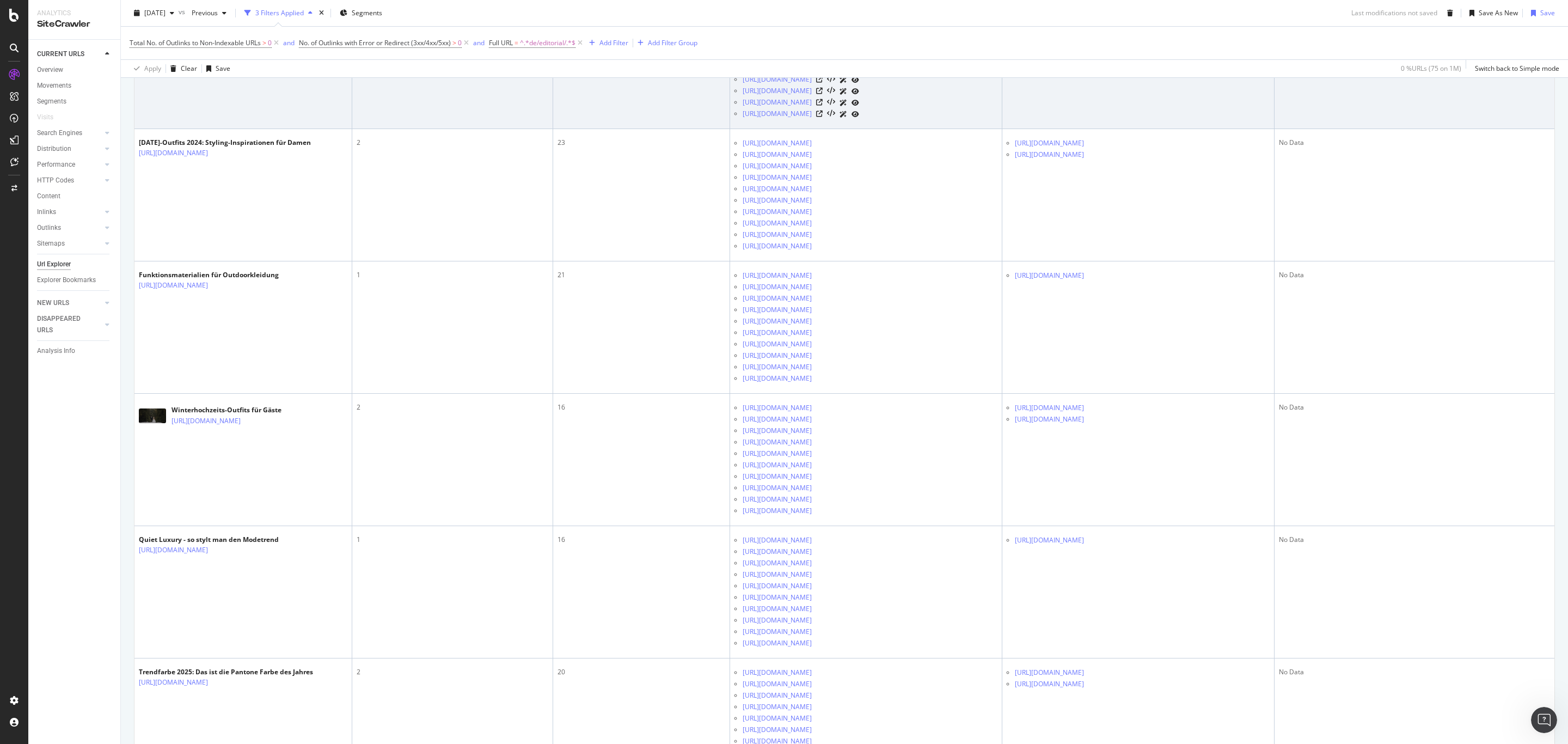
scroll to position [1062, 0]
click at [1095, 11] on icon at bounding box center [1091, 7] width 7 height 7
click at [1095, 22] on icon at bounding box center [1091, 19] width 7 height 7
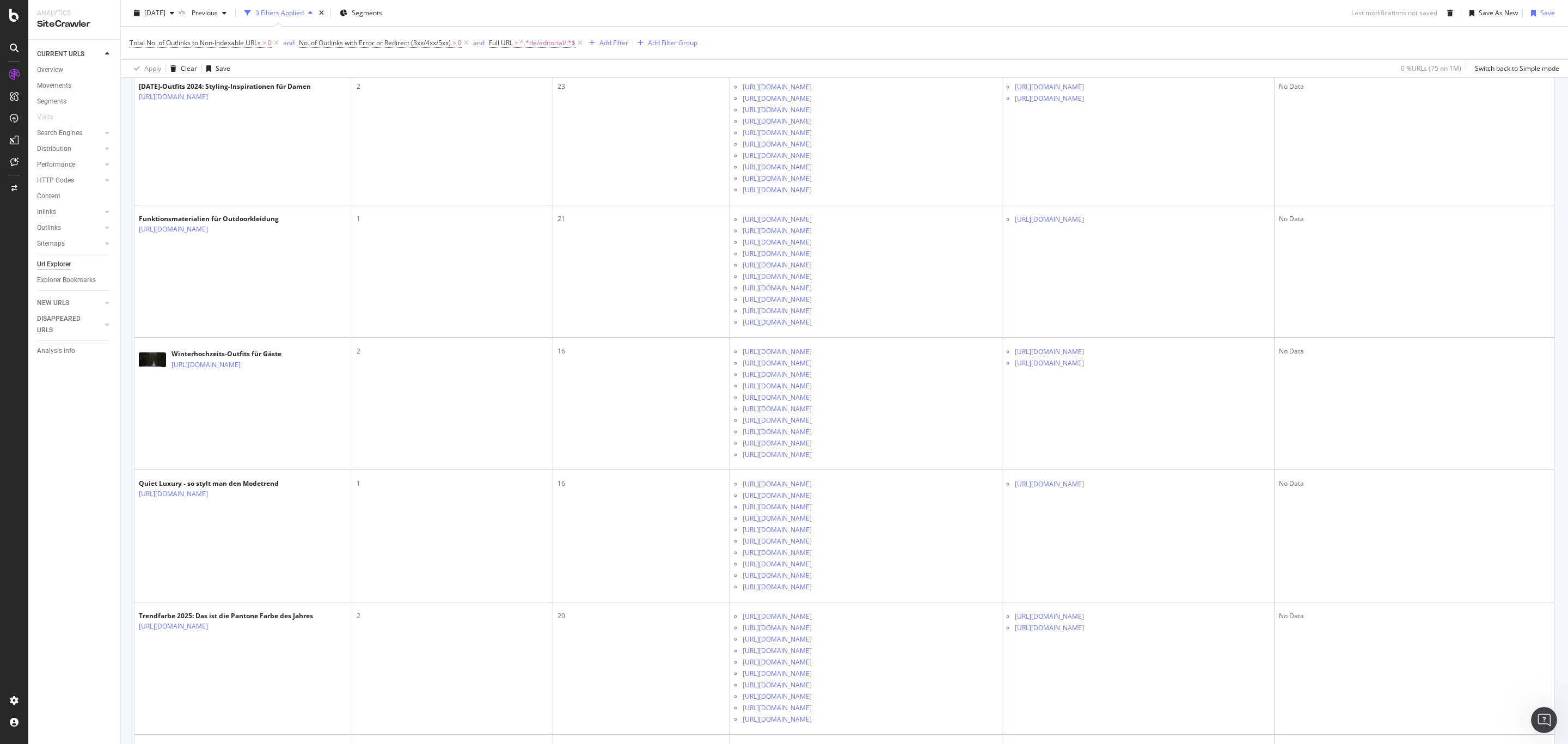
scroll to position [1144, 0]
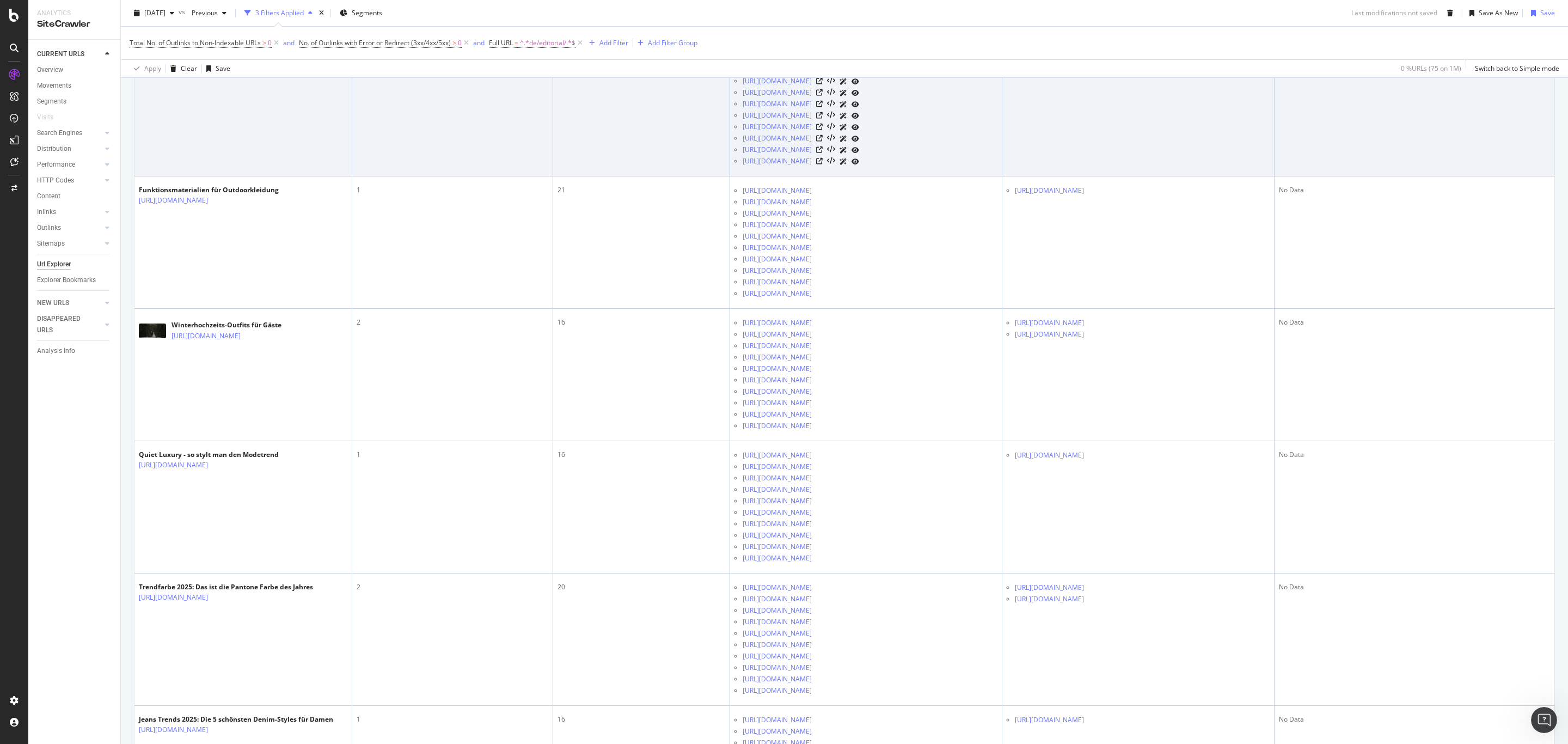
click at [1095, 62] on icon at bounding box center [1091, 58] width 7 height 7
click at [1095, 73] on icon at bounding box center [1091, 70] width 7 height 7
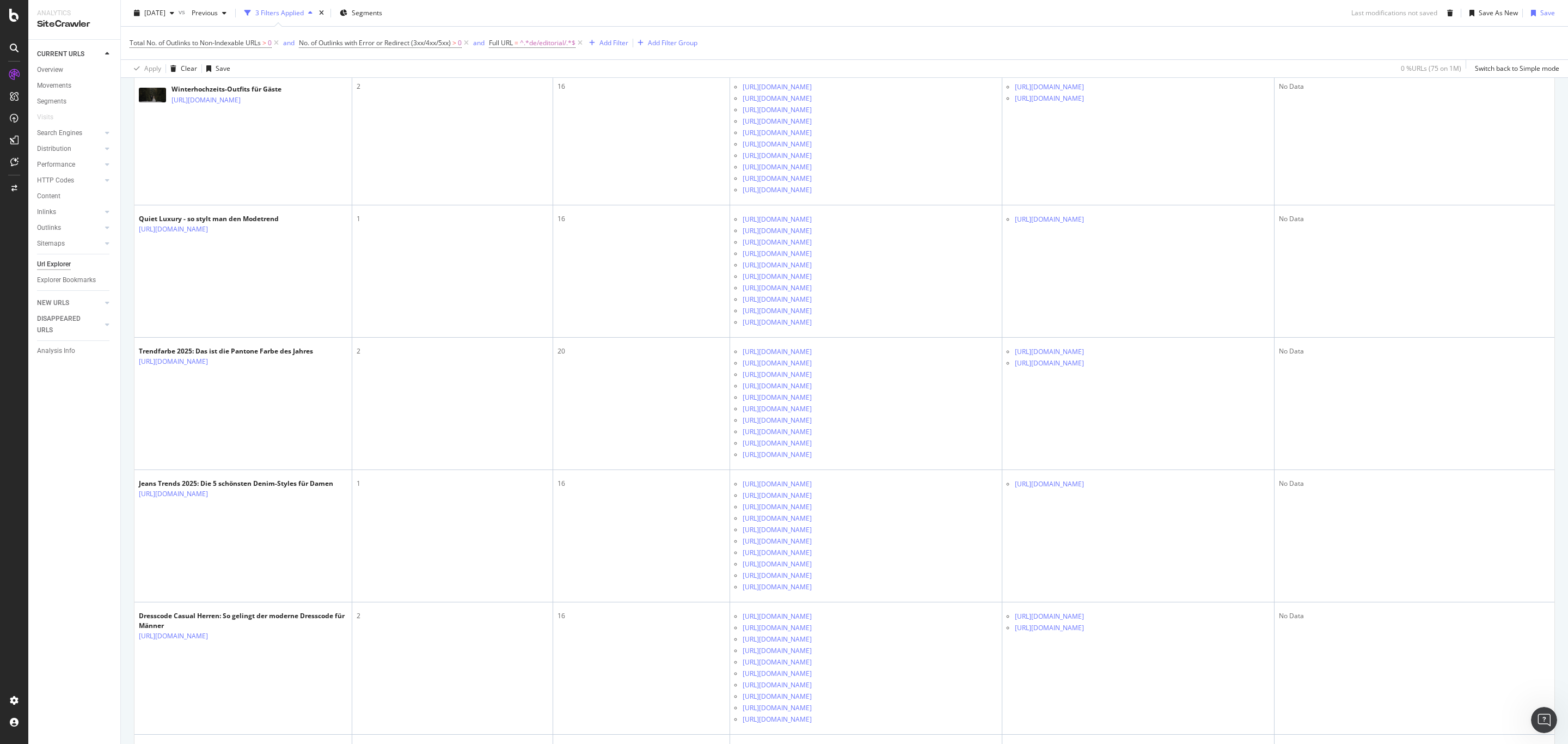
scroll to position [1389, 0]
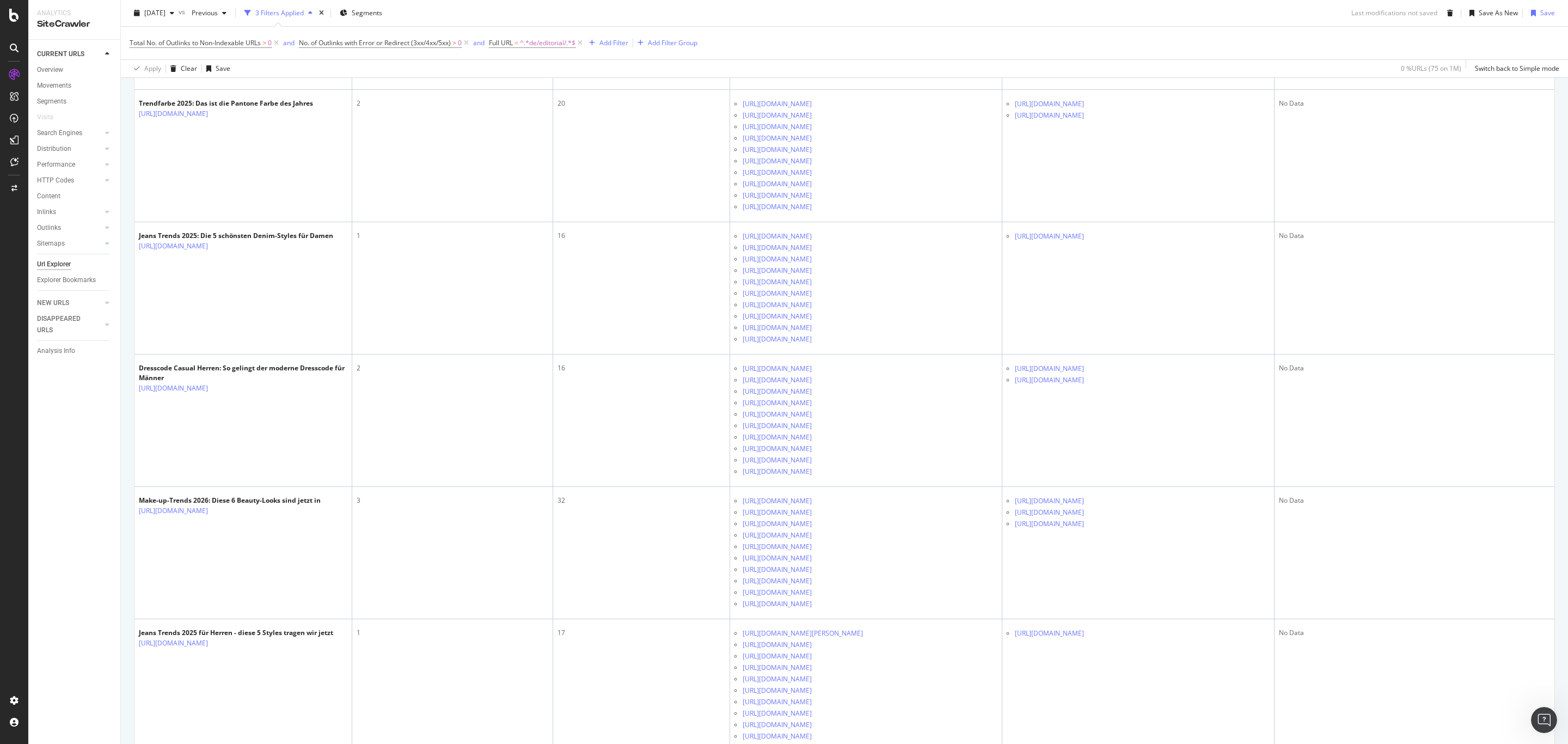
scroll to position [1633, 0]
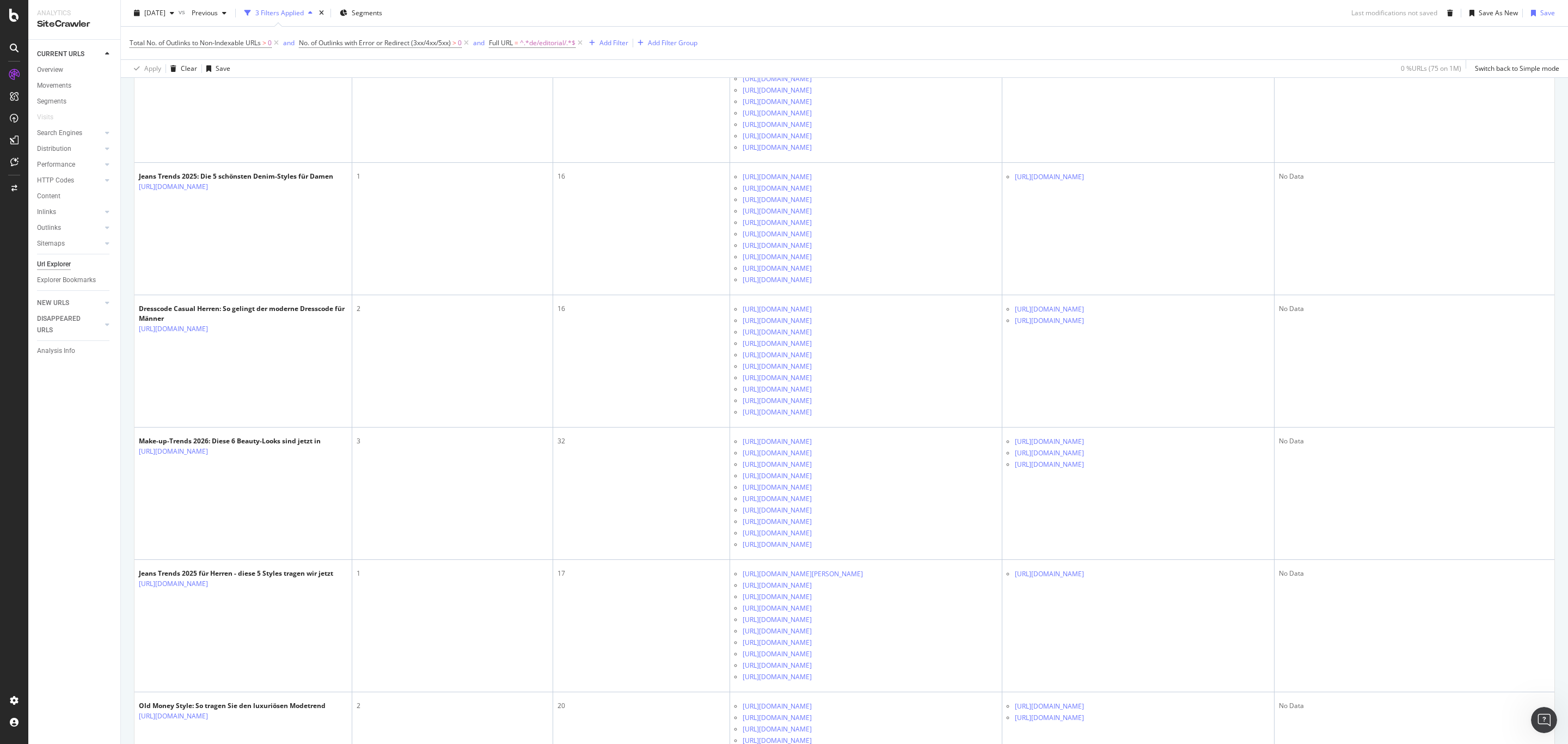
scroll to position [1715, 0]
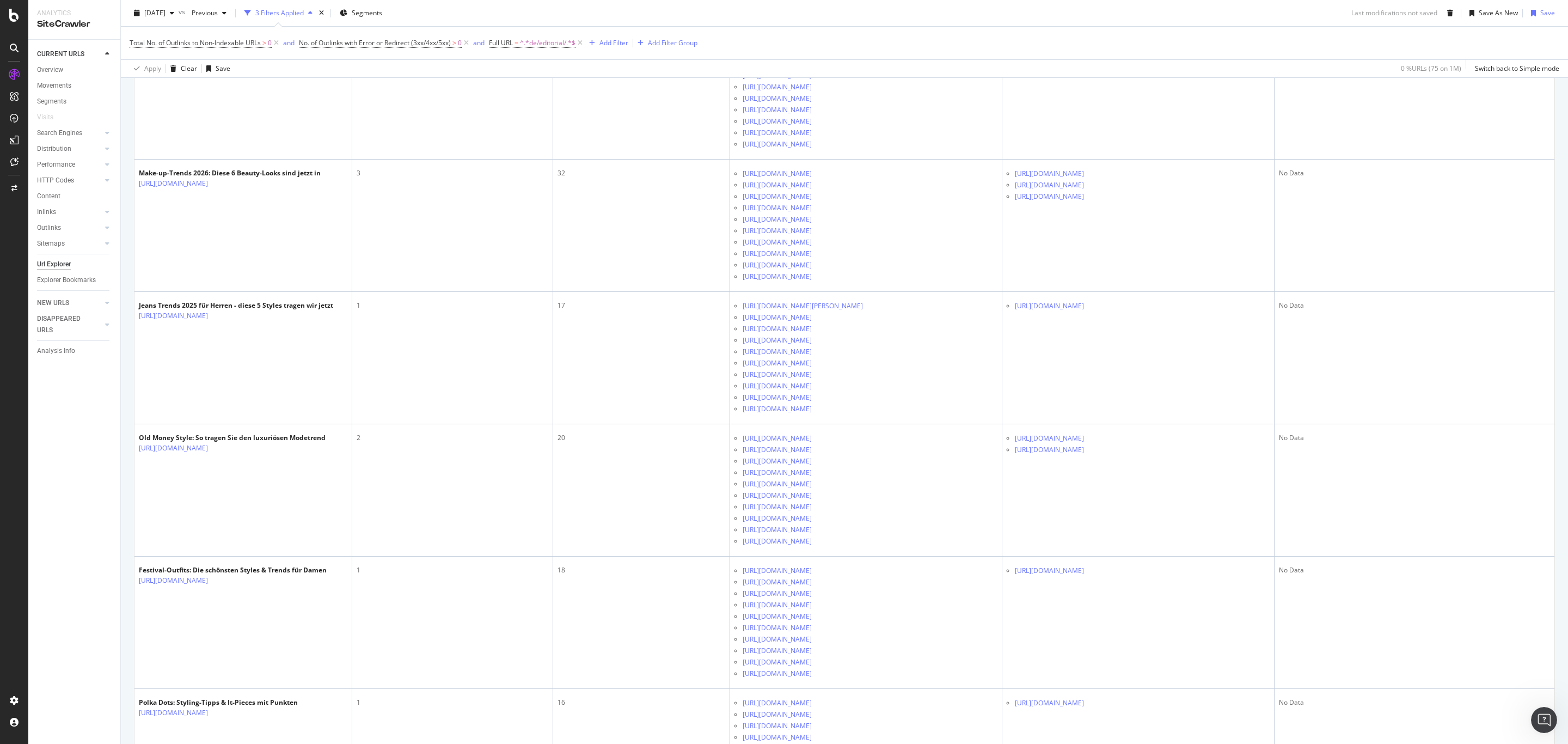
scroll to position [1960, 0]
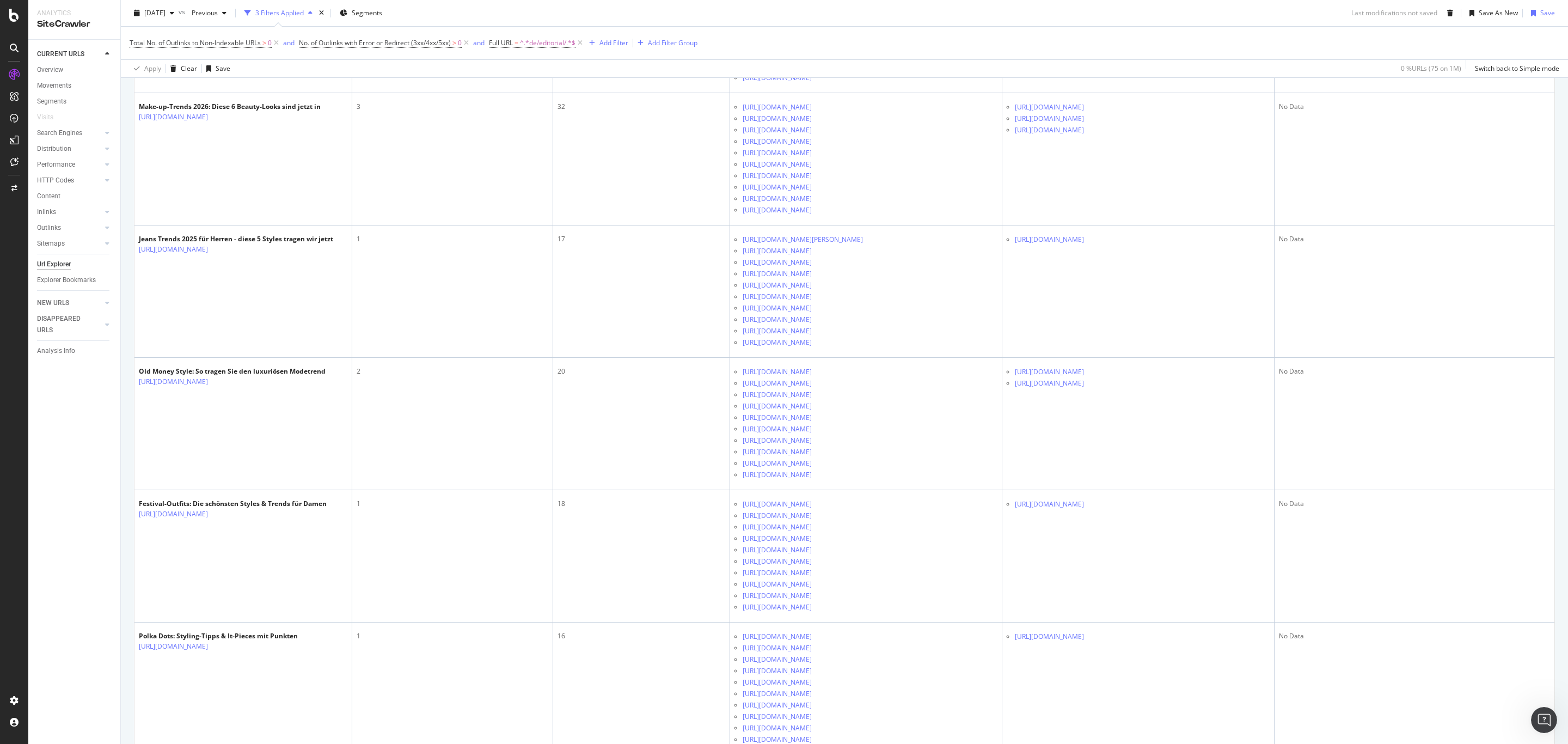
scroll to position [2206, 0]
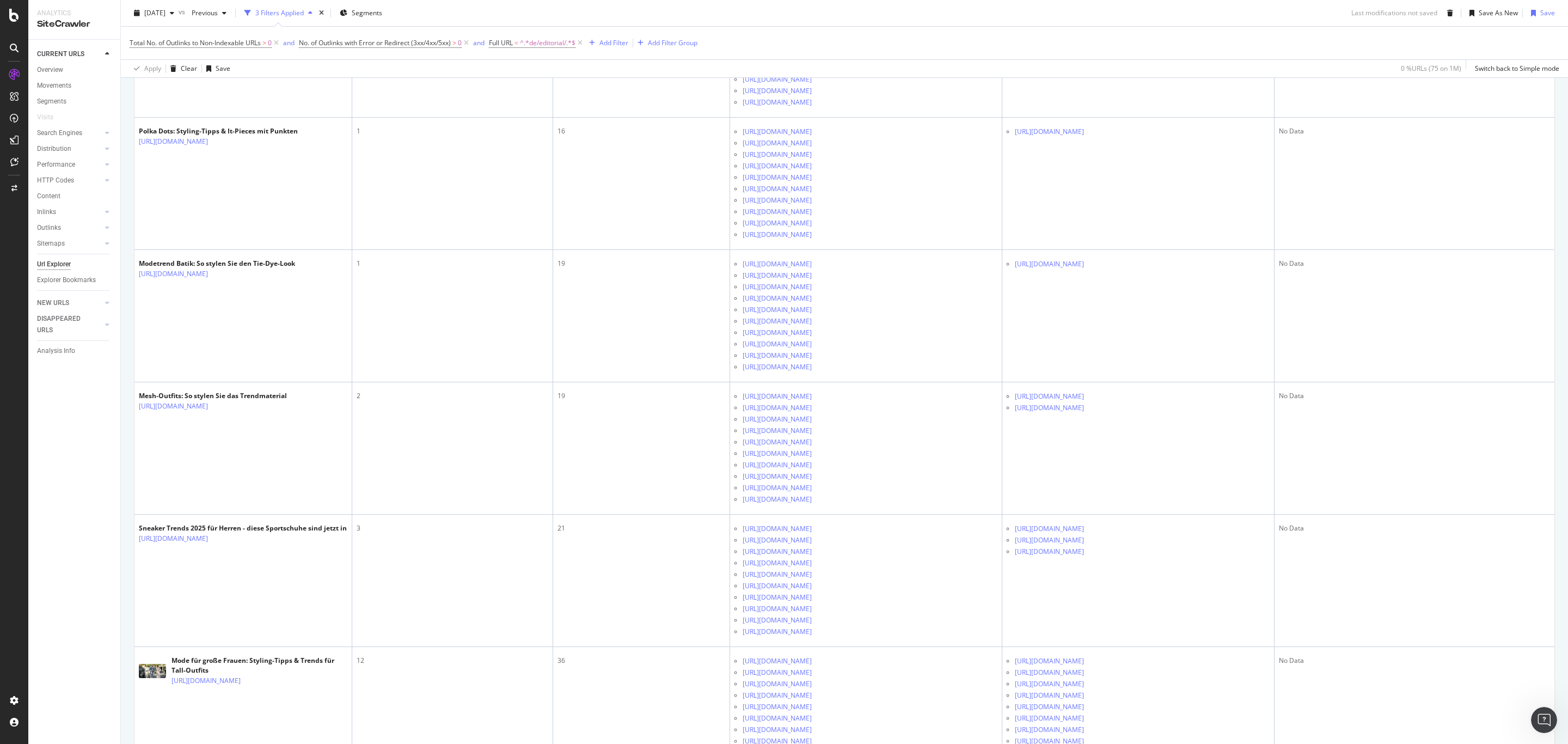
scroll to position [2532, 0]
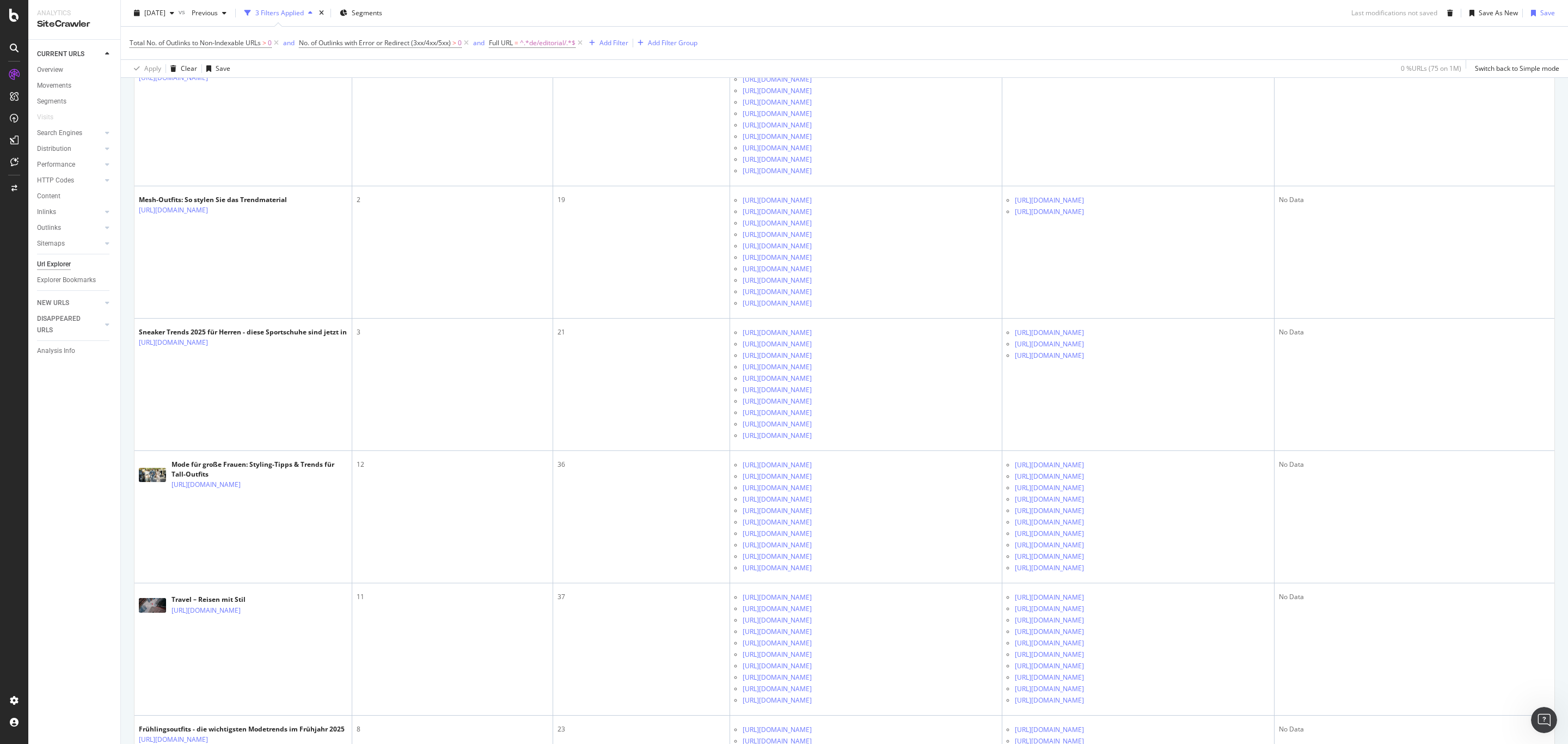
scroll to position [2777, 0]
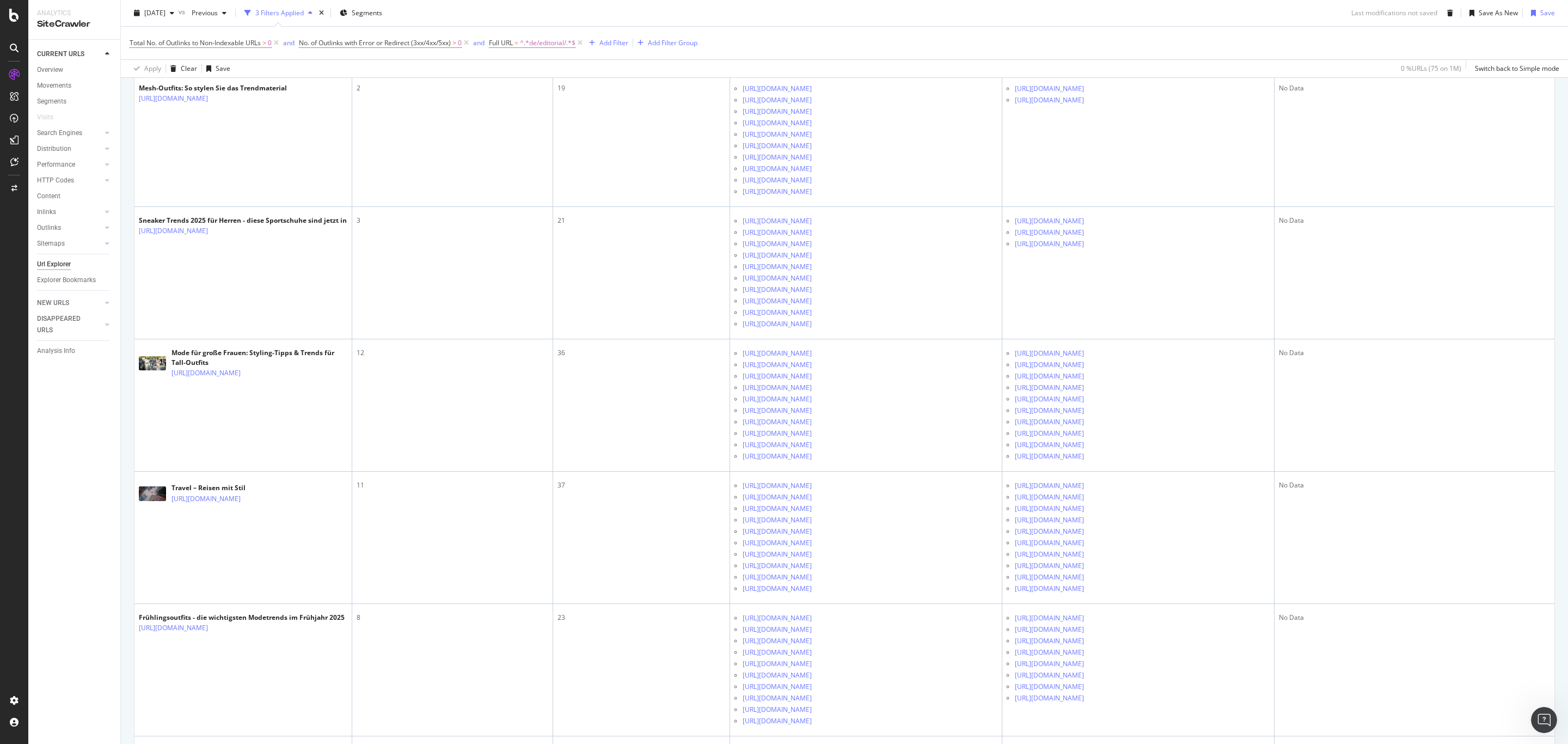
scroll to position [2859, 0]
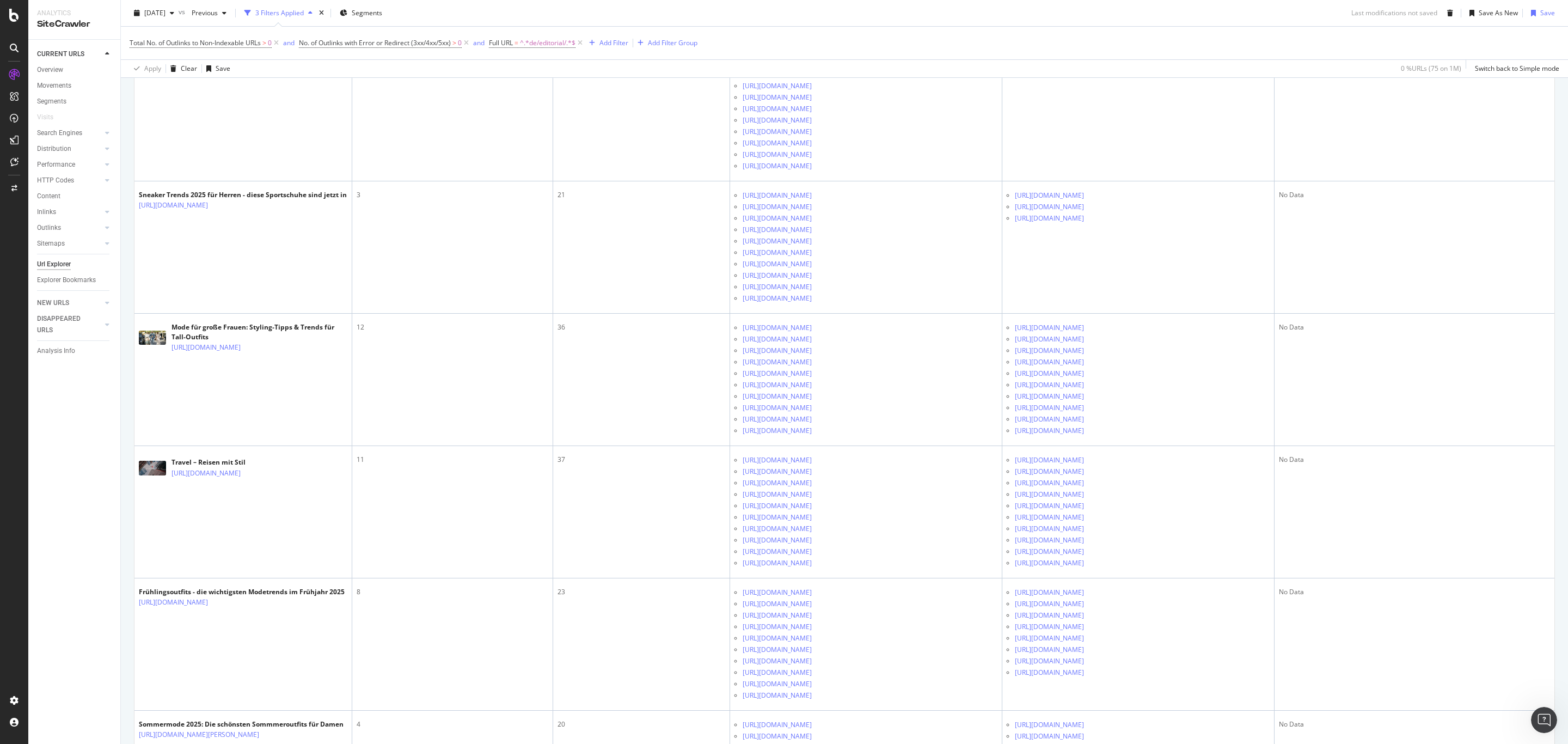
click at [57, 634] on div "CURRENT URLS Overview Movements Segments Visits Search Engines Top Charts Segme…" at bounding box center [74, 392] width 92 height 704
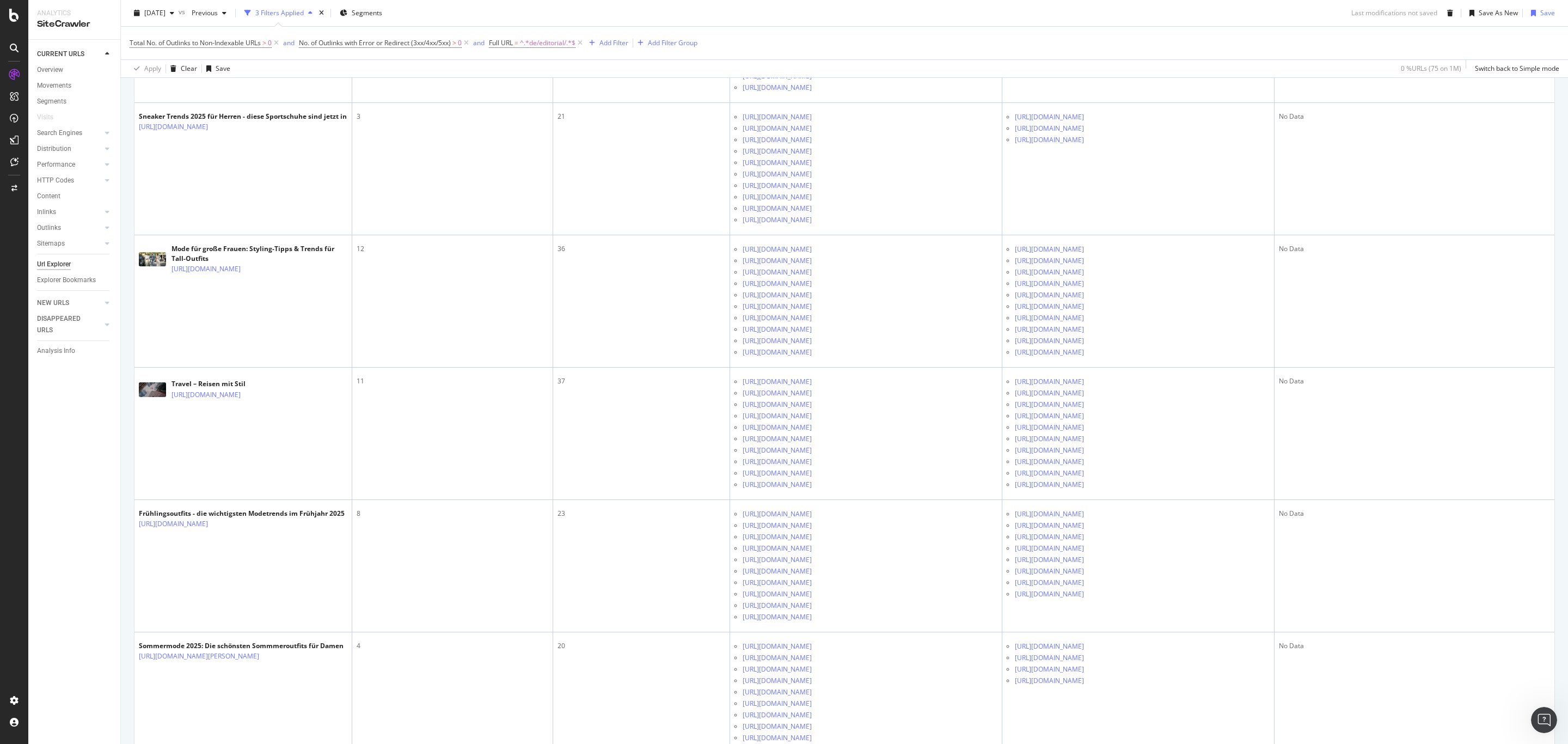
scroll to position [3022, 0]
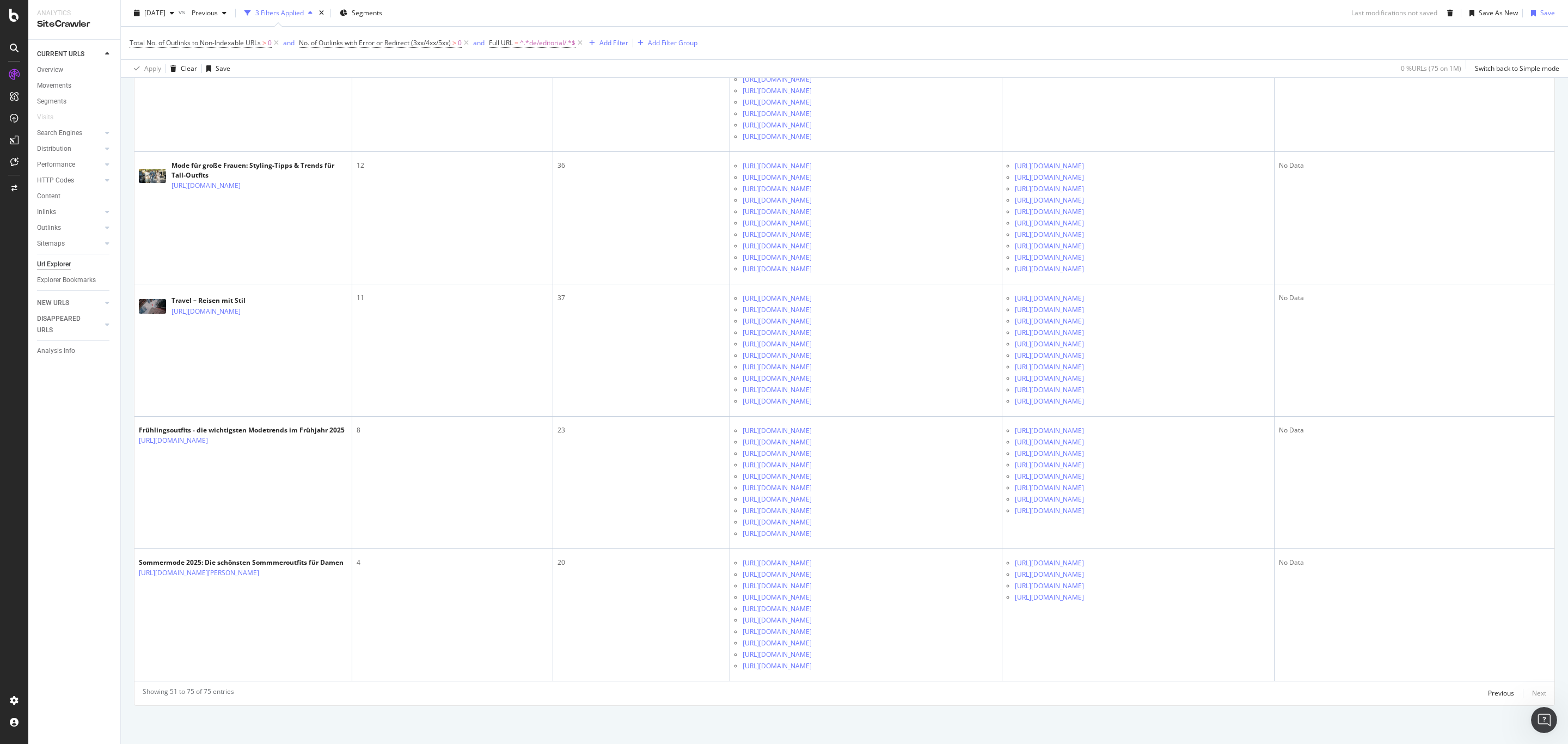
scroll to position [3512, 0]
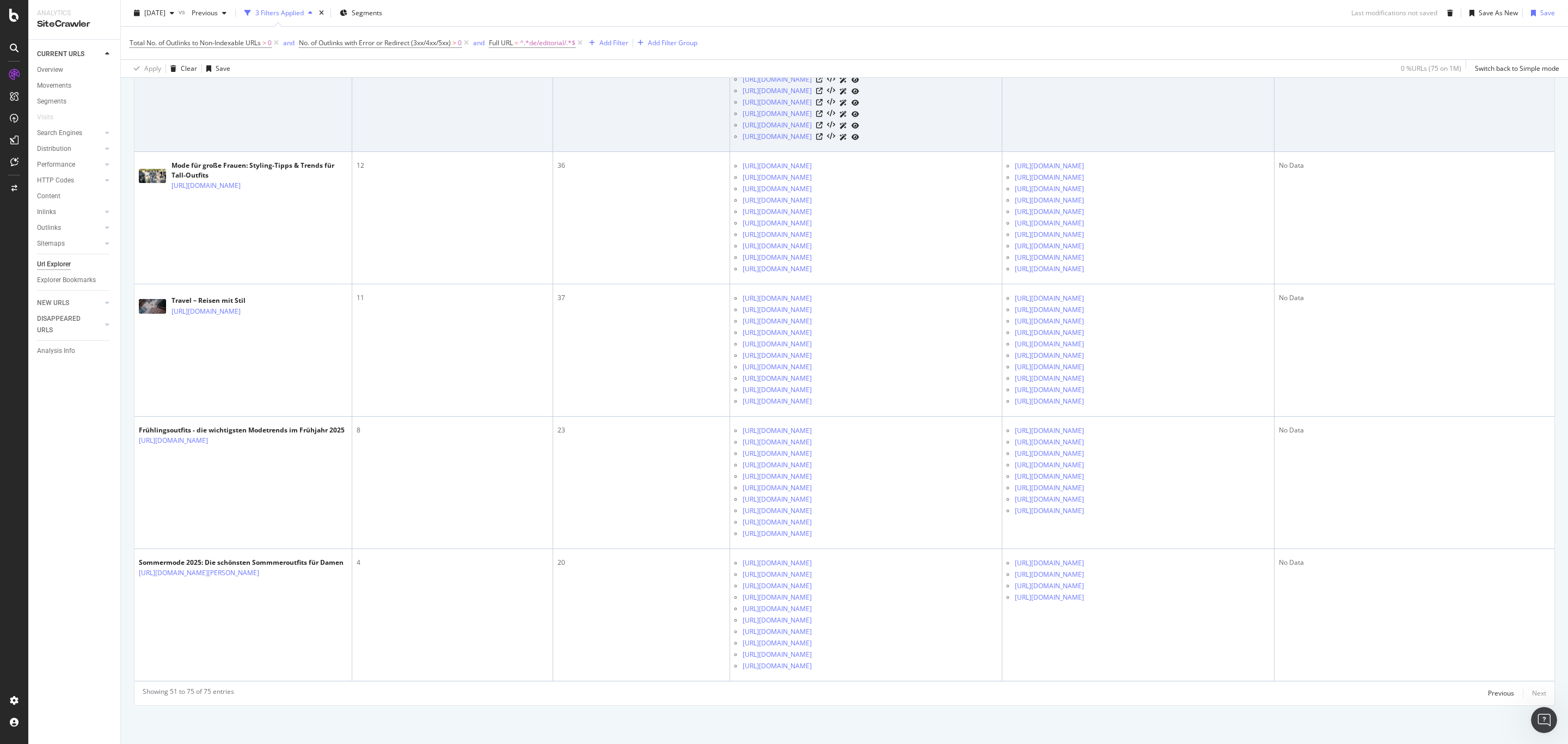
scroll to position [3676, 0]
click at [1095, 37] on icon at bounding box center [1091, 34] width 7 height 7
click at [1095, 49] on icon at bounding box center [1091, 45] width 7 height 7
click at [1095, 60] on icon at bounding box center [1091, 57] width 7 height 7
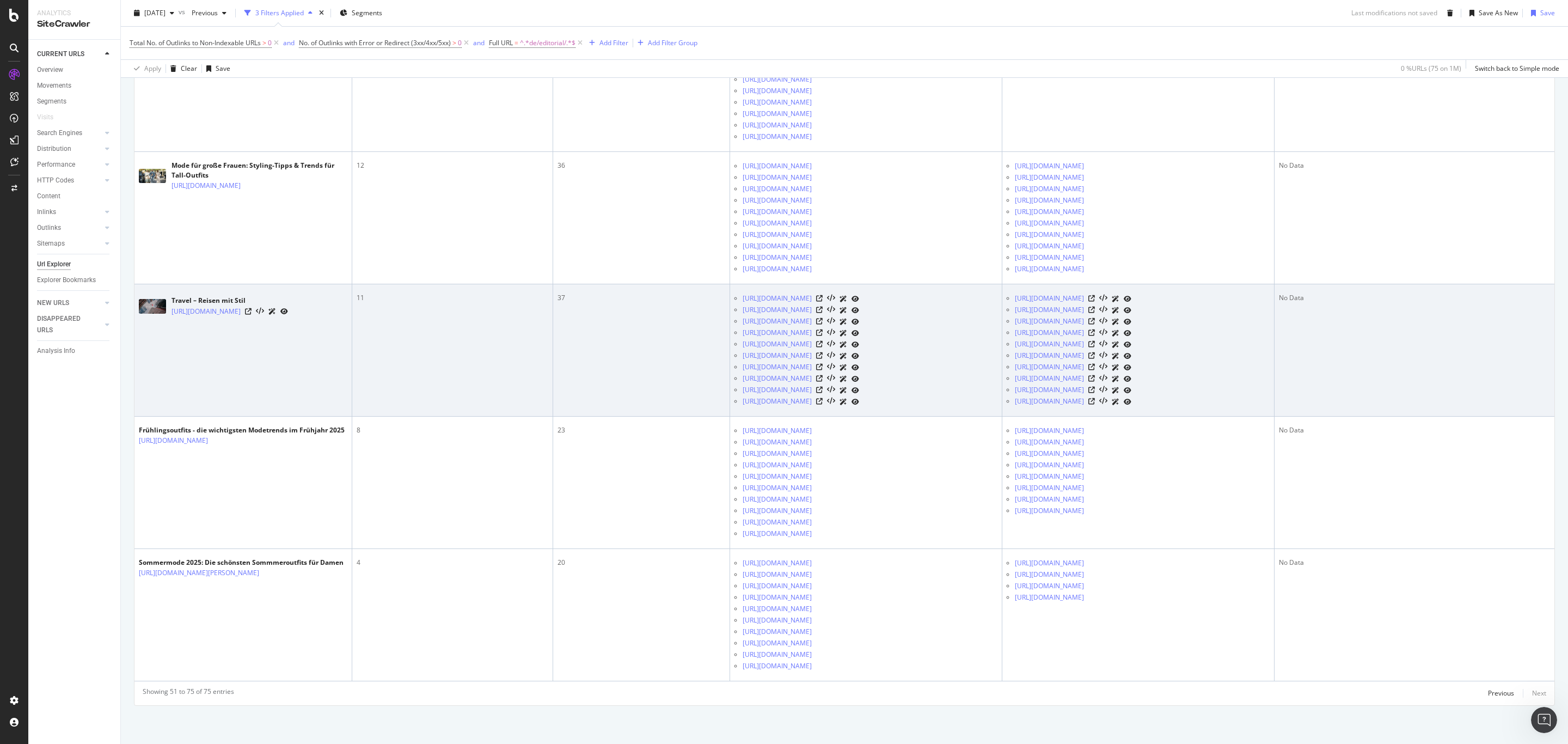
scroll to position [4106, 0]
click at [1095, 295] on icon at bounding box center [1091, 298] width 7 height 7
click at [1095, 318] on icon at bounding box center [1091, 321] width 7 height 7
click at [1095, 364] on icon at bounding box center [1091, 367] width 7 height 7
click at [1095, 398] on icon at bounding box center [1091, 402] width 7 height 7
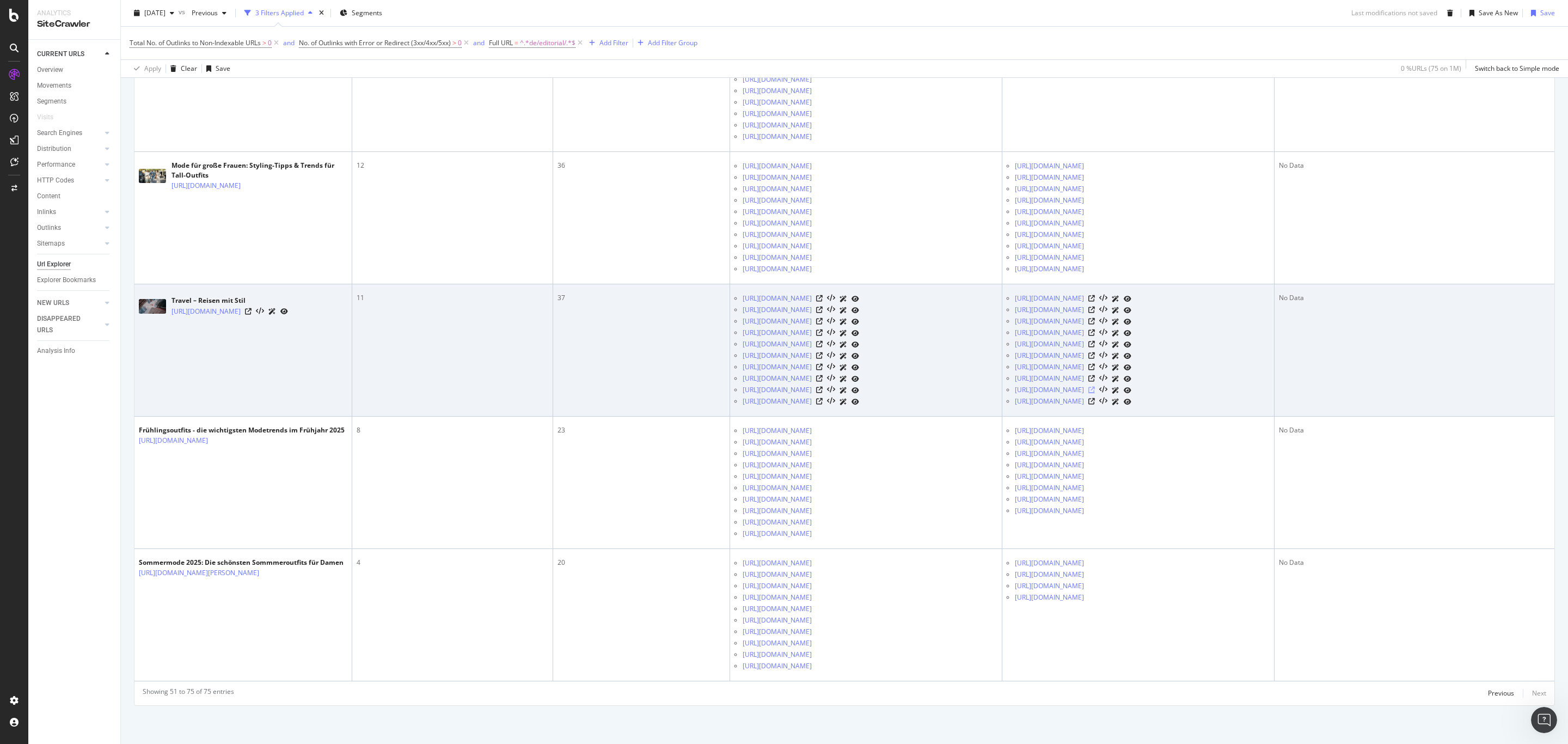
click at [1095, 387] on icon at bounding box center [1091, 390] width 7 height 7
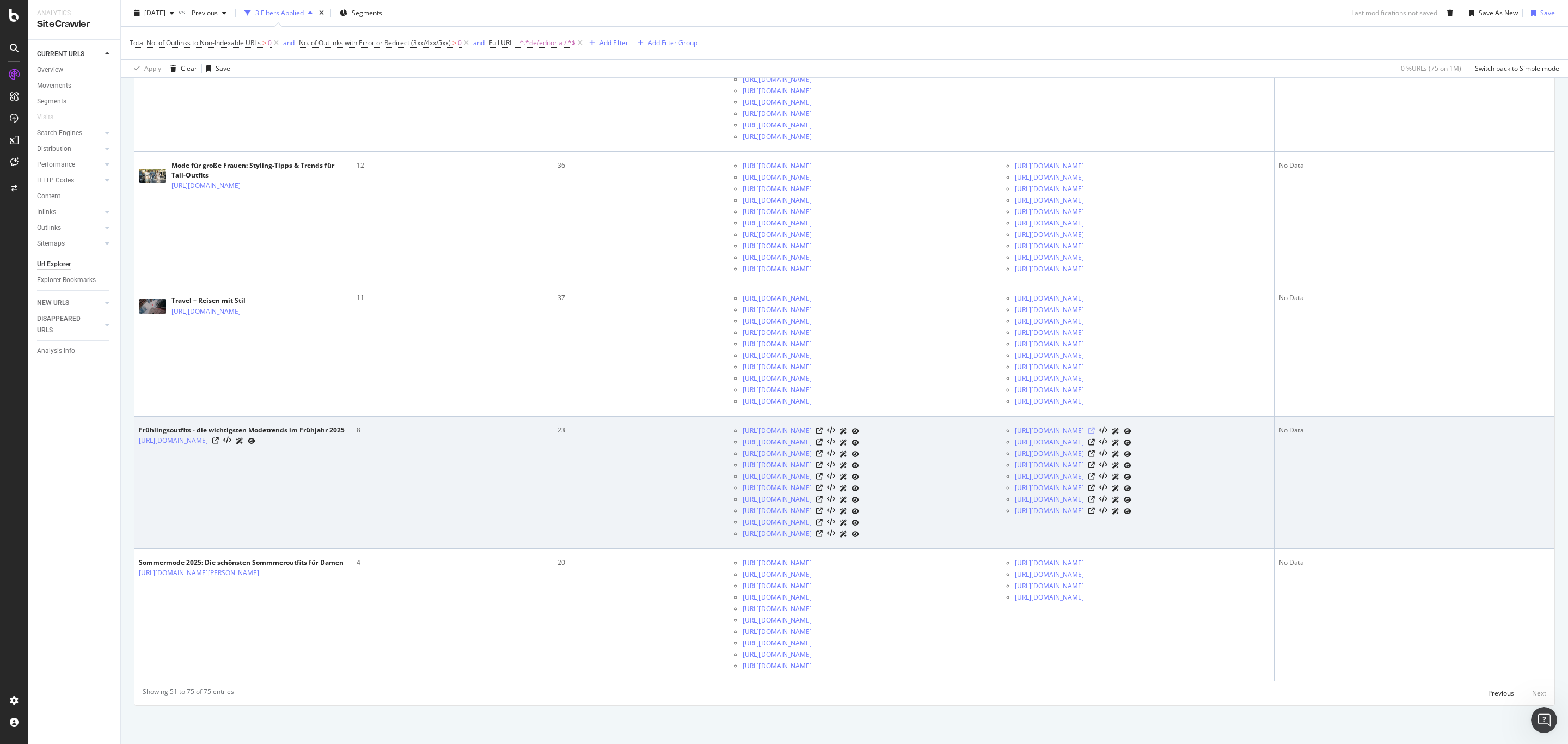
click at [1095, 427] on icon at bounding box center [1091, 431] width 7 height 7
click at [1095, 462] on icon at bounding box center [1091, 465] width 7 height 7
click at [1095, 496] on icon at bounding box center [1091, 499] width 7 height 7
click at [1095, 507] on icon at bounding box center [1091, 511] width 7 height 7
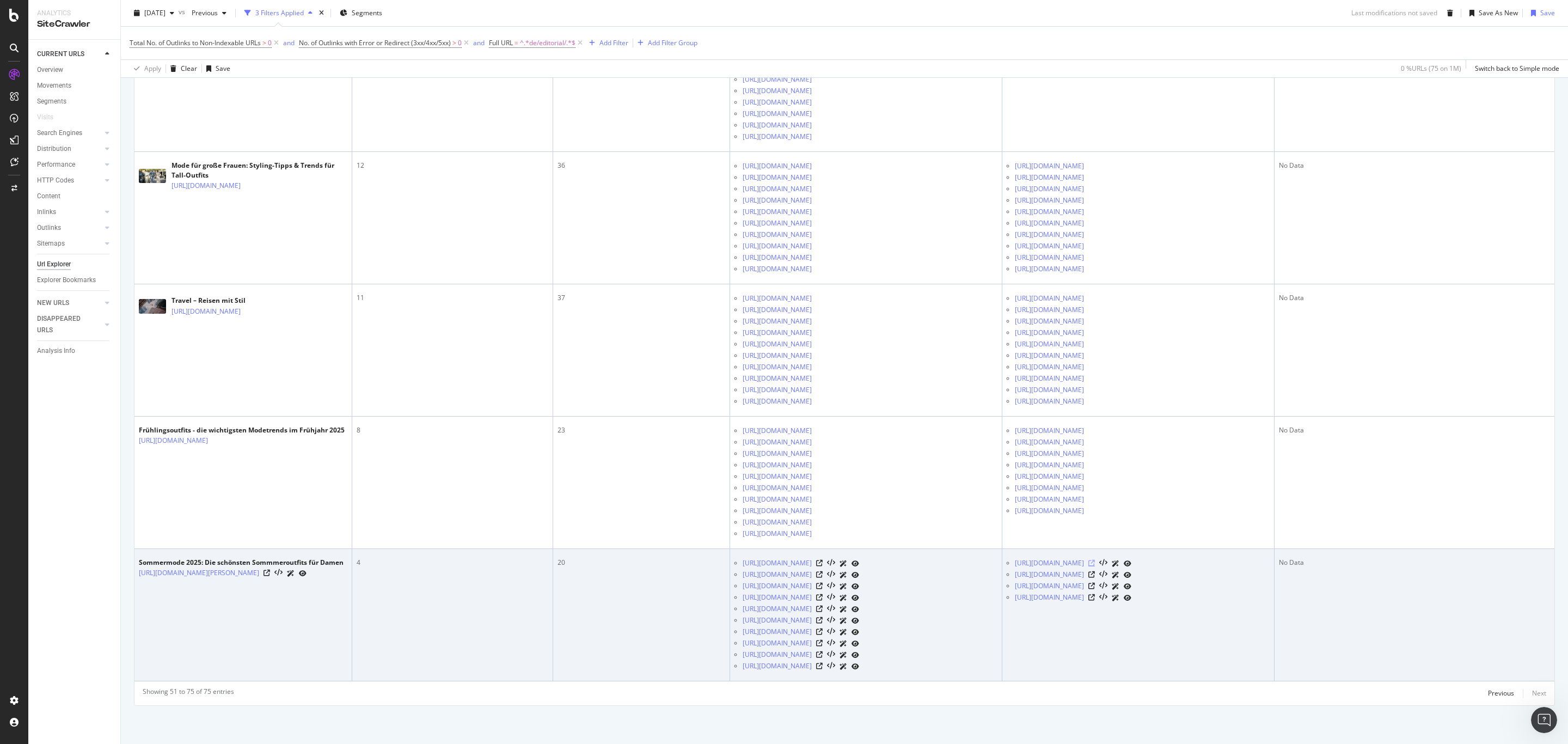
click at [1095, 560] on icon at bounding box center [1091, 563] width 7 height 7
click at [1095, 582] on icon at bounding box center [1091, 586] width 7 height 7
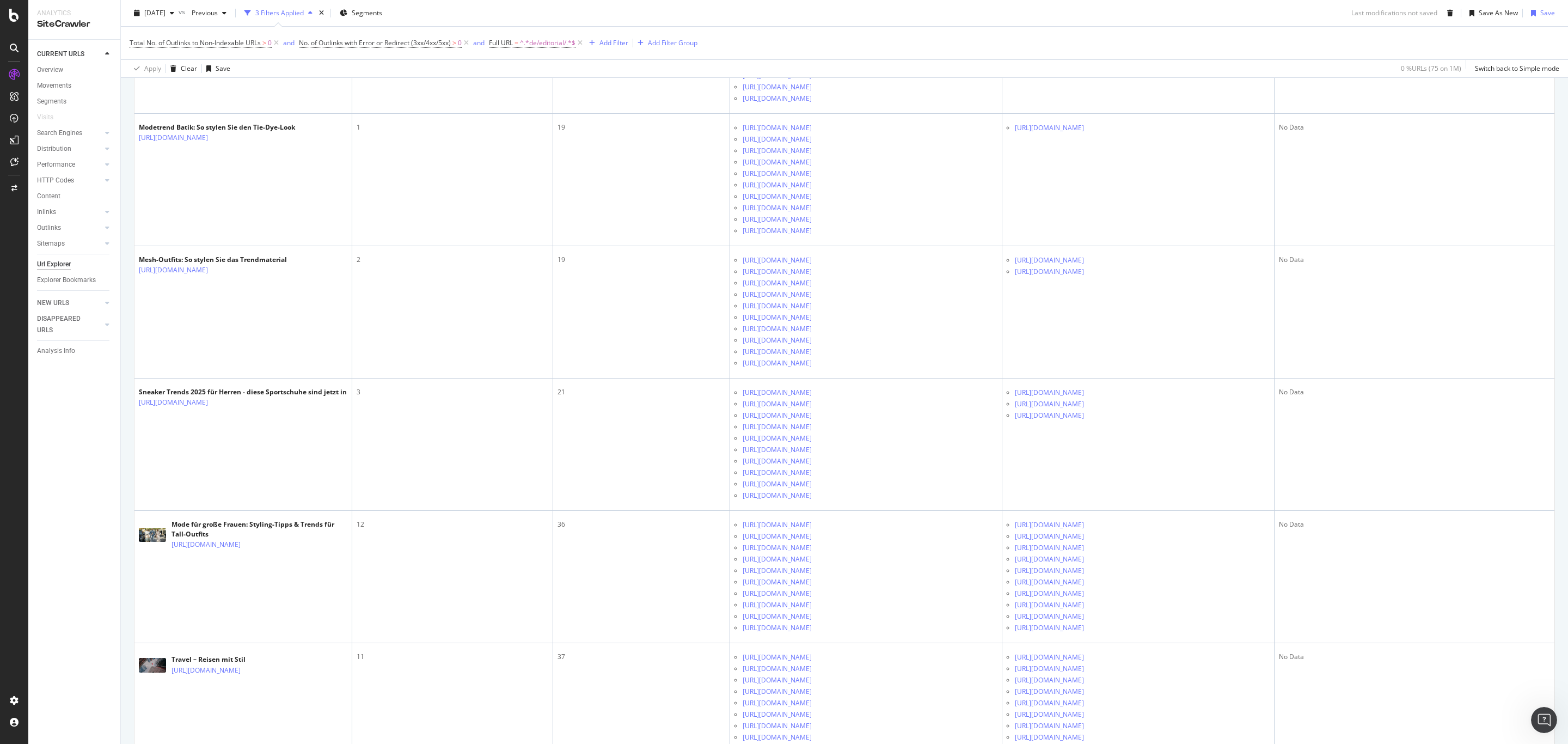
scroll to position [2471, 0]
